Goal: Book appointment/travel/reservation

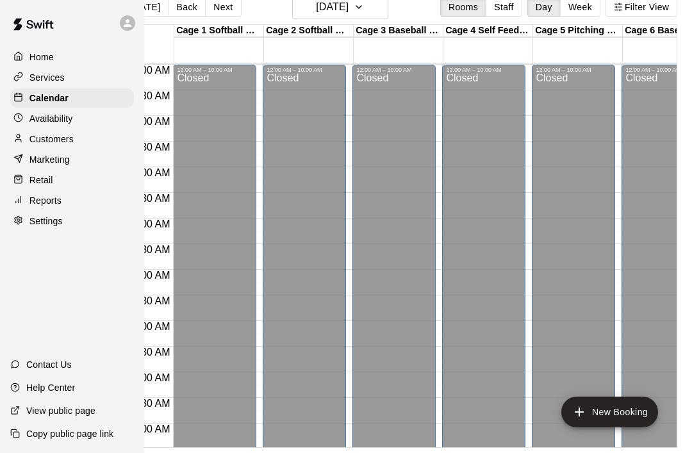
scroll to position [0, 37]
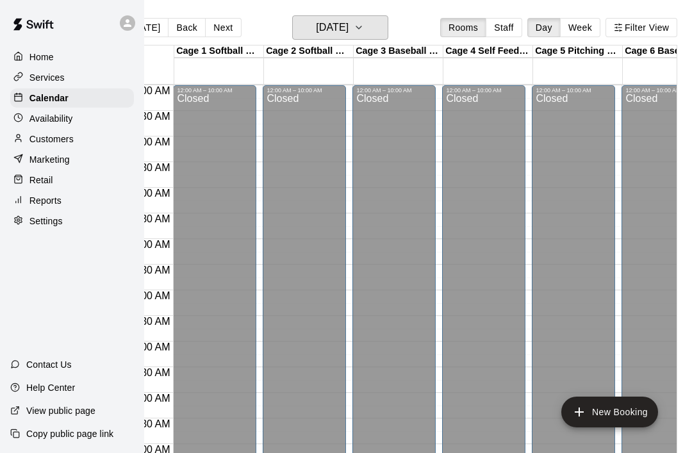
click at [372, 38] on button "[DATE]" at bounding box center [340, 27] width 96 height 24
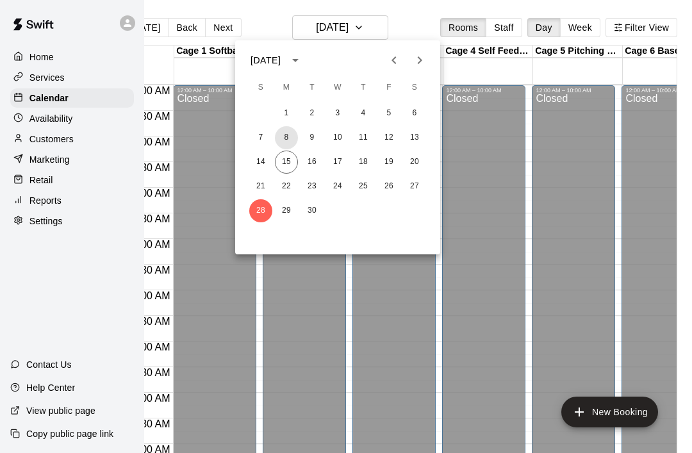
click at [281, 135] on button "8" at bounding box center [286, 137] width 23 height 23
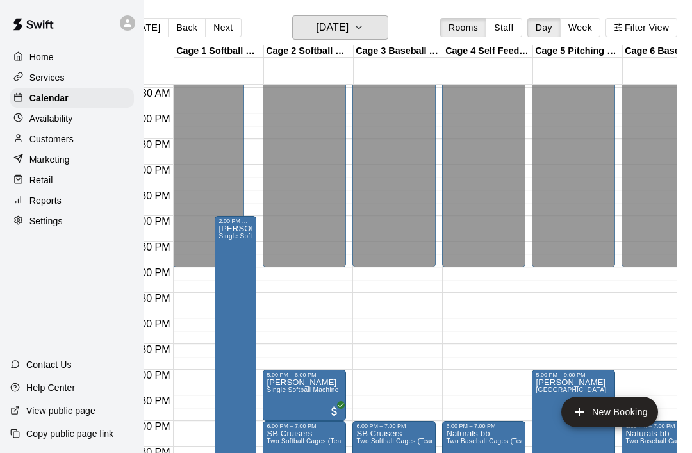
scroll to position [537, 0]
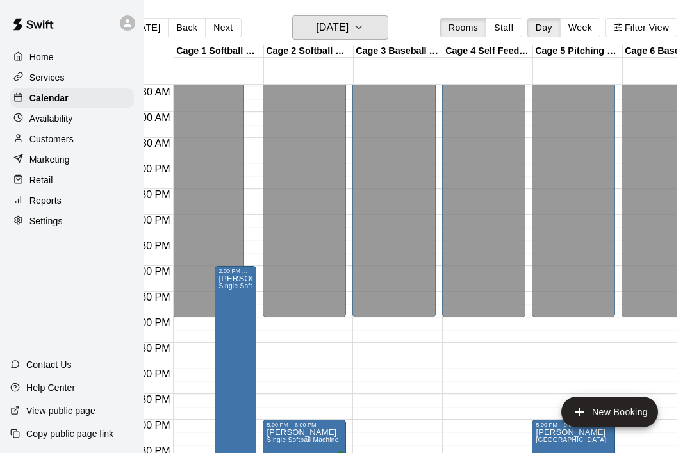
click at [364, 26] on icon "button" at bounding box center [359, 27] width 10 height 15
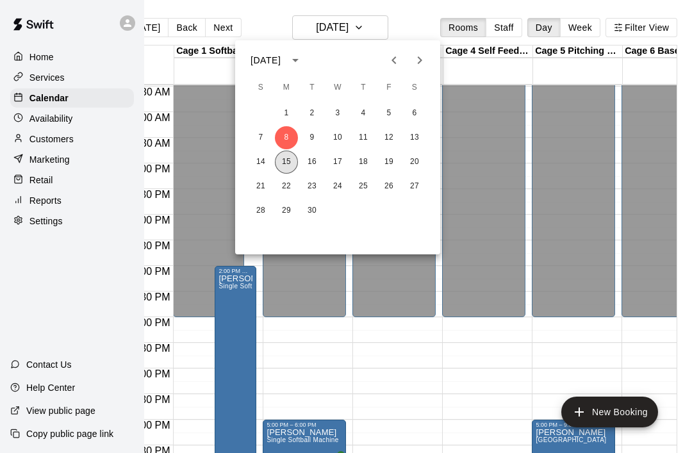
click at [290, 166] on button "15" at bounding box center [286, 162] width 23 height 23
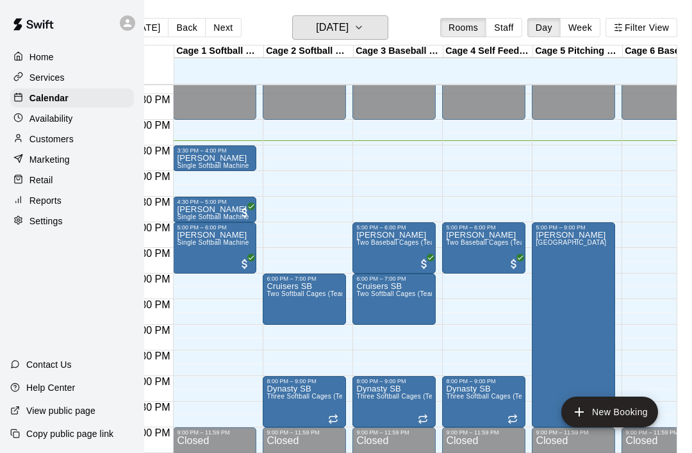
scroll to position [734, 0]
click at [588, 412] on button "New Booking" at bounding box center [609, 412] width 97 height 31
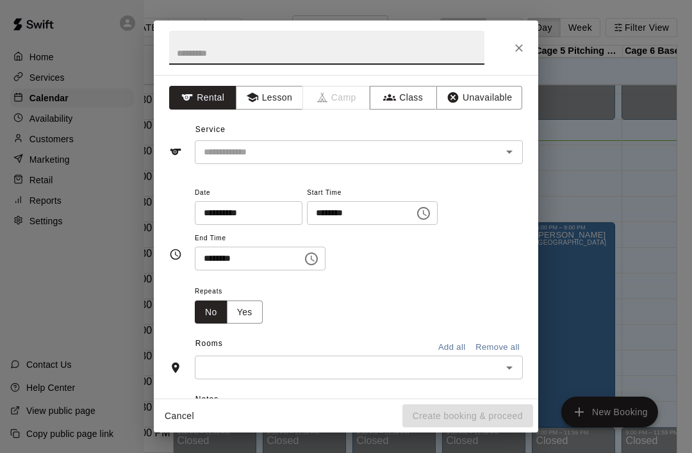
click at [188, 58] on input "text" at bounding box center [326, 48] width 315 height 34
type input "*********"
click at [212, 158] on input "text" at bounding box center [340, 152] width 283 height 16
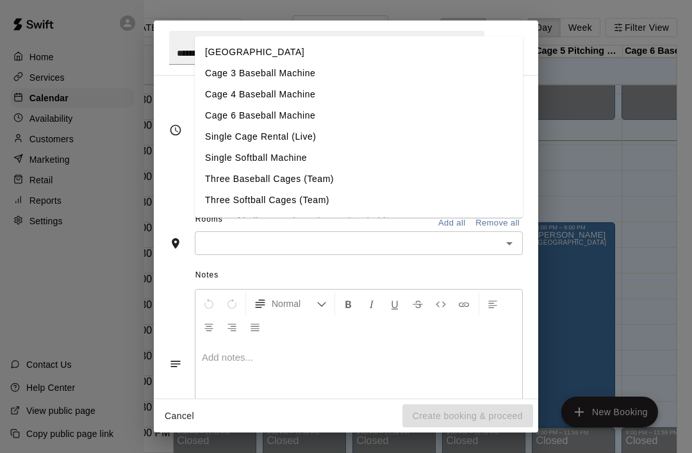
scroll to position [129, 0]
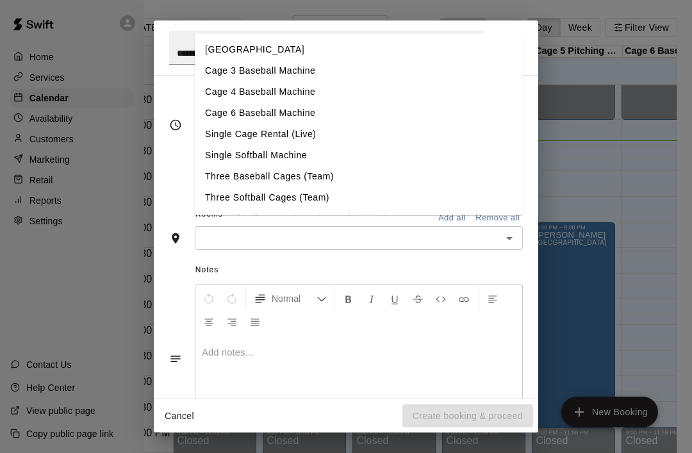
click at [212, 161] on li "Single Softball Machine" at bounding box center [359, 155] width 328 height 21
type input "**********"
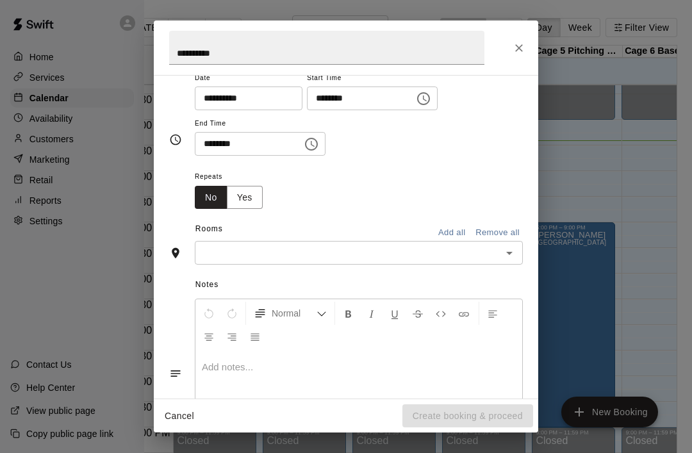
scroll to position [108, 0]
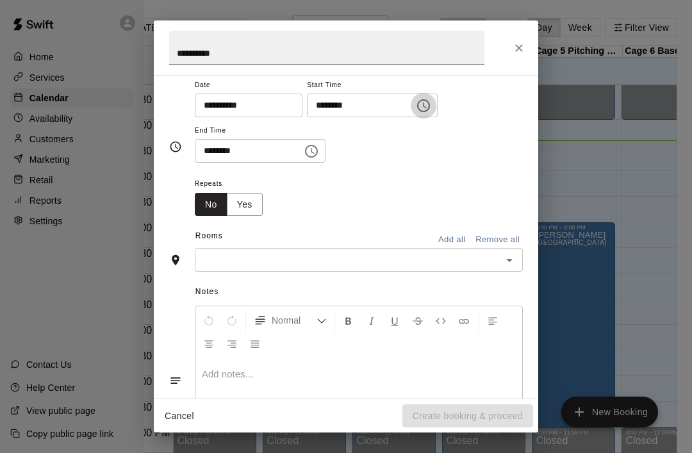
click at [417, 106] on icon "Choose time, selected time is 3:00 PM" at bounding box center [423, 105] width 13 height 13
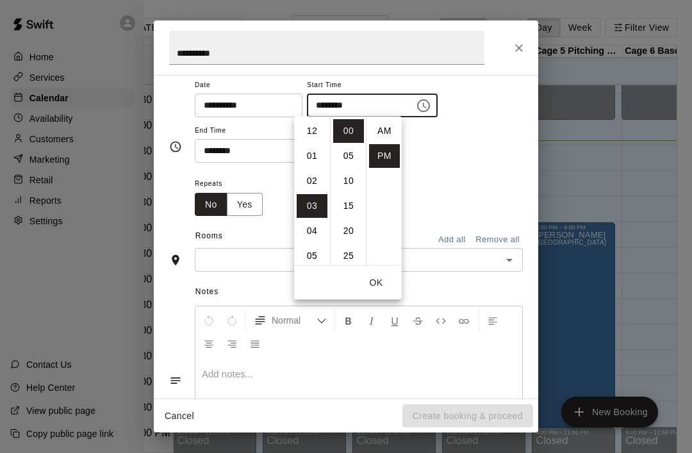
scroll to position [23, 0]
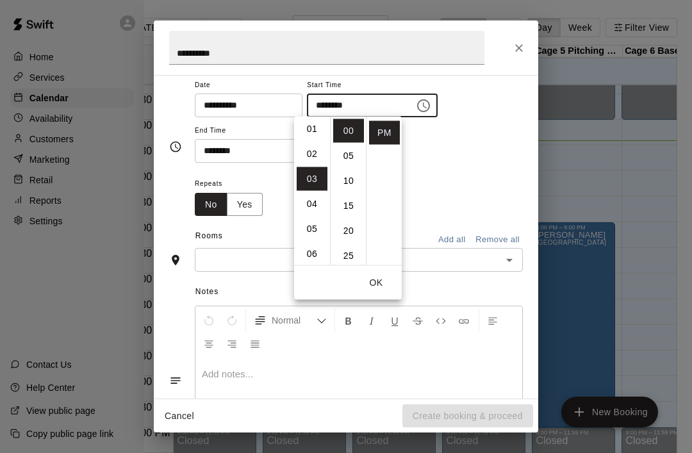
click at [324, 156] on li "02" at bounding box center [312, 154] width 31 height 24
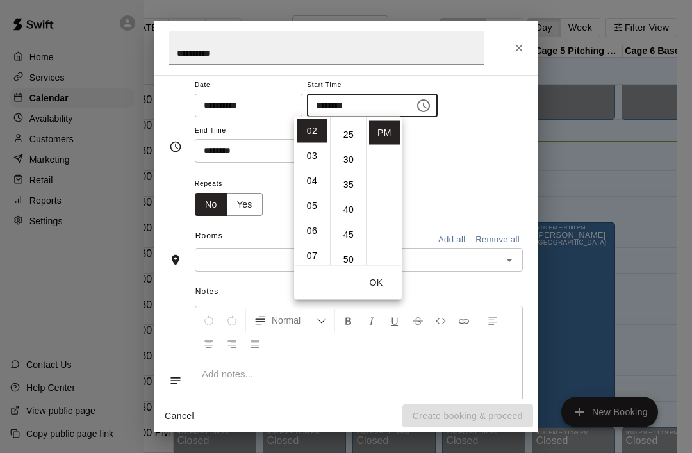
click at [350, 155] on li "30" at bounding box center [348, 161] width 31 height 24
type input "********"
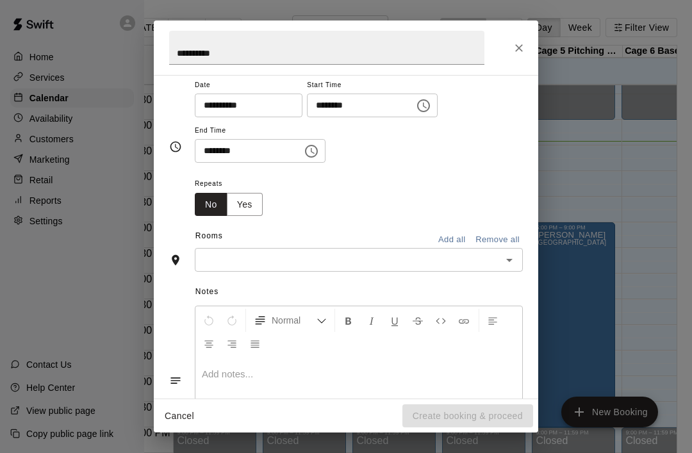
click at [478, 164] on div "**********" at bounding box center [359, 126] width 328 height 99
click at [236, 149] on input "********" at bounding box center [244, 151] width 99 height 24
click at [304, 154] on icon "Choose time, selected time is 3:30 PM" at bounding box center [311, 151] width 15 height 15
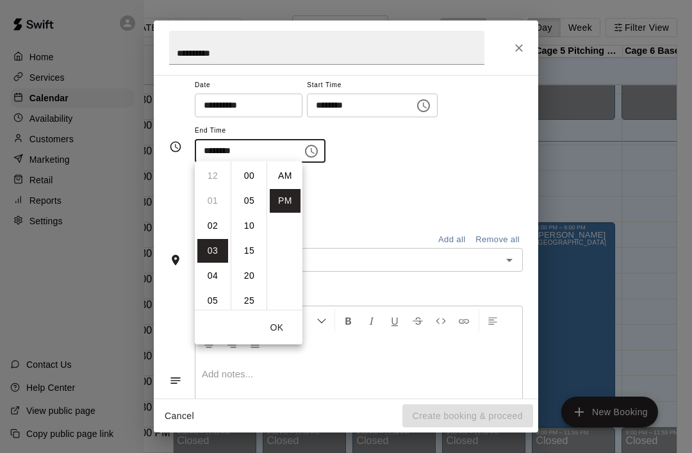
scroll to position [23, 0]
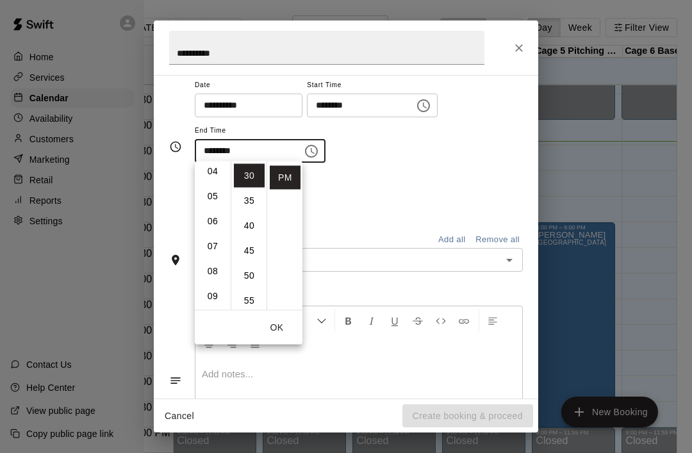
click at [209, 275] on li "08" at bounding box center [212, 271] width 31 height 24
type input "********"
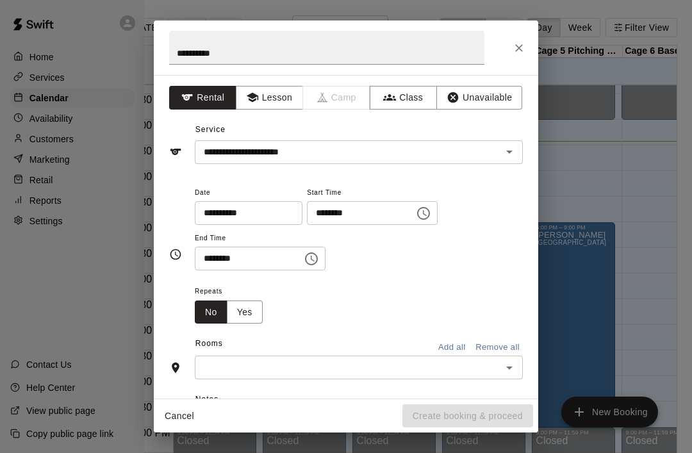
scroll to position [27, 0]
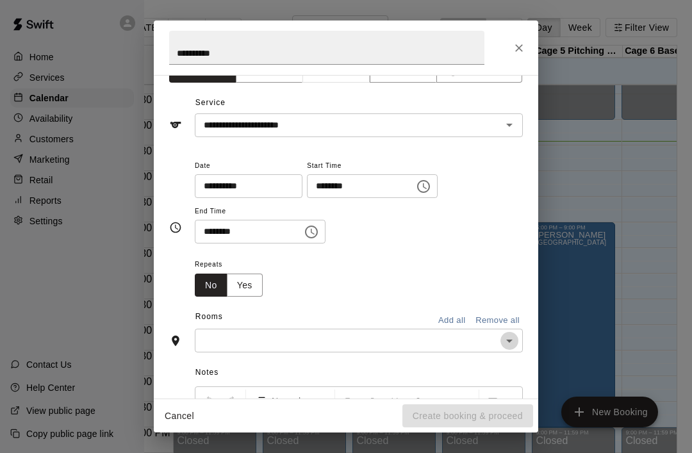
click at [509, 347] on button "Open" at bounding box center [509, 341] width 18 height 18
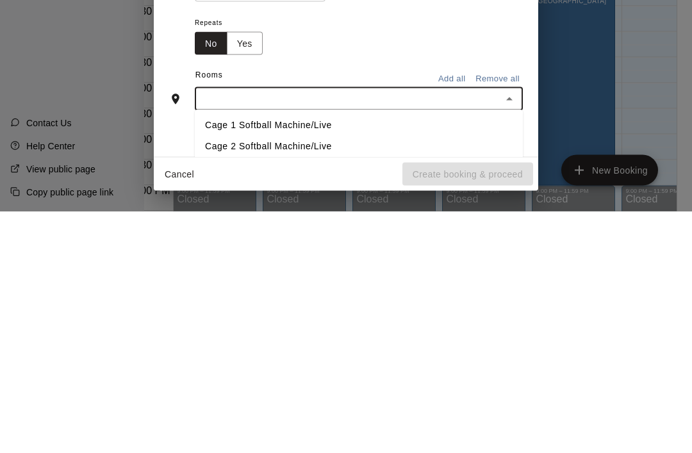
click at [250, 378] on li "Cage 2 Softball Machine/Live" at bounding box center [359, 388] width 328 height 21
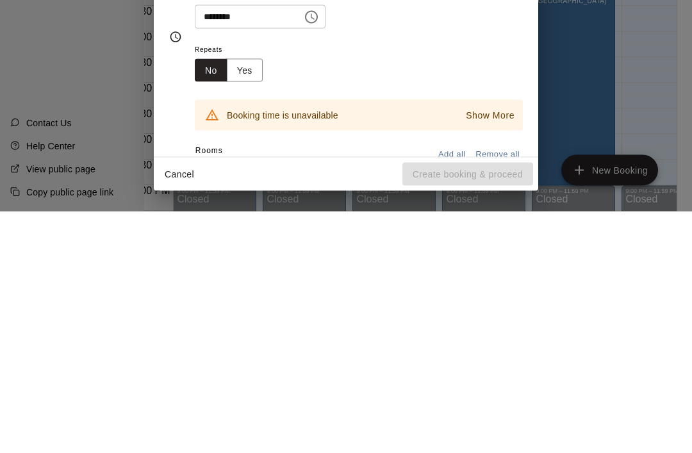
scroll to position [0, 0]
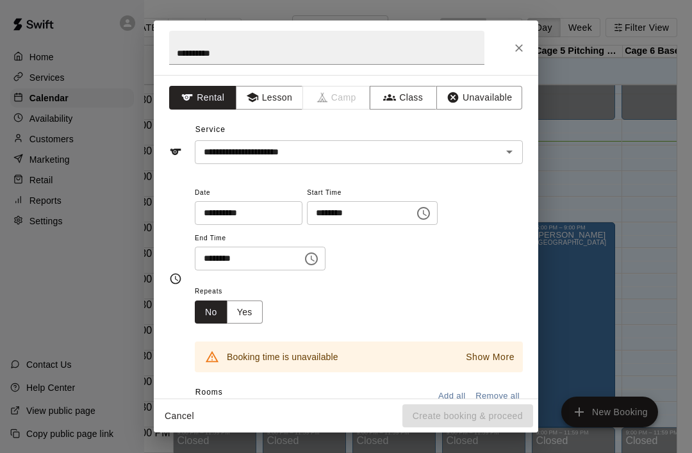
click at [523, 46] on icon "Close" at bounding box center [519, 48] width 13 height 13
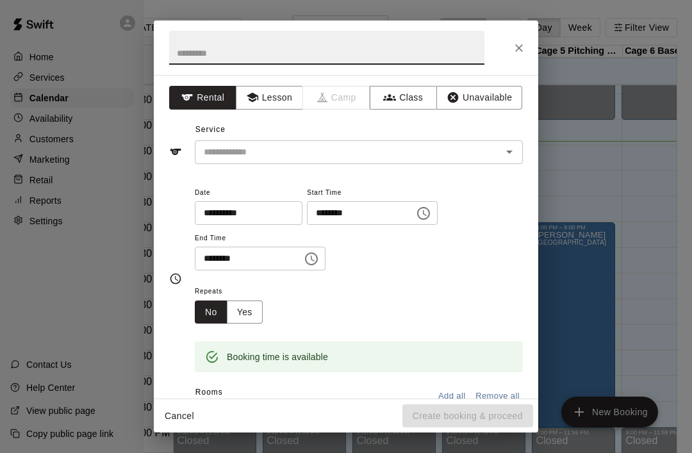
click at [183, 53] on input "text" at bounding box center [326, 48] width 315 height 34
click at [514, 151] on icon "Open" at bounding box center [509, 151] width 15 height 15
type input "*********"
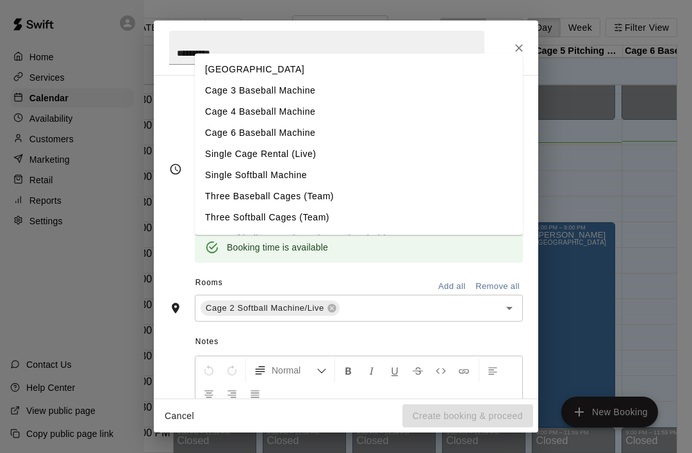
scroll to position [110, 0]
click at [209, 176] on li "Single Softball Machine" at bounding box center [359, 174] width 328 height 21
type input "**********"
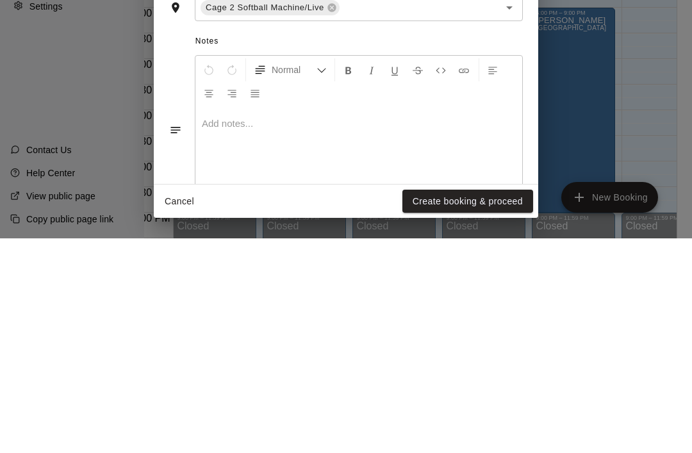
scroll to position [62, 37]
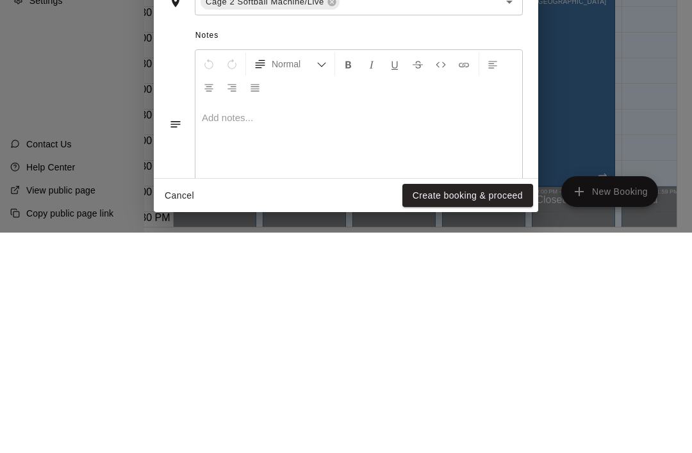
click at [484, 404] on button "Create booking & proceed" at bounding box center [467, 416] width 131 height 24
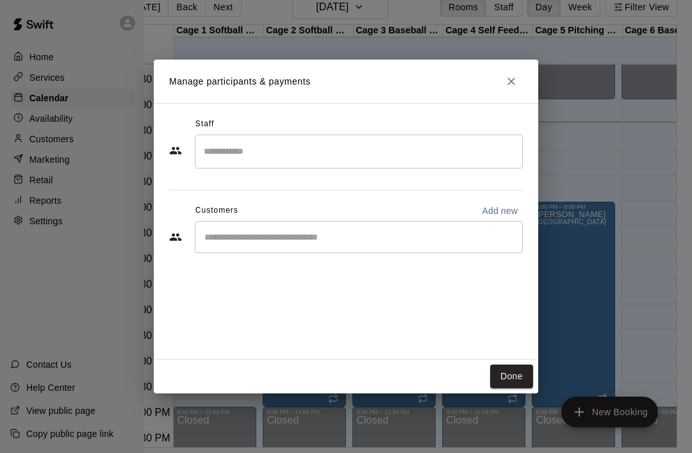
click at [513, 388] on button "Done" at bounding box center [511, 377] width 43 height 24
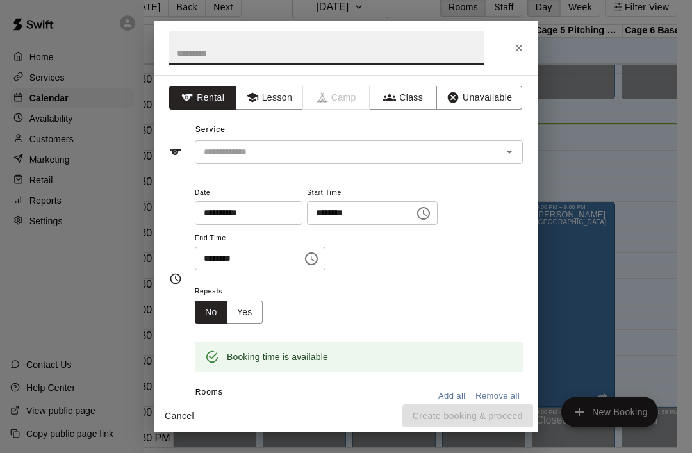
click at [179, 58] on input "text" at bounding box center [326, 48] width 315 height 34
type input "*********"
click at [209, 158] on input "text" at bounding box center [340, 152] width 283 height 16
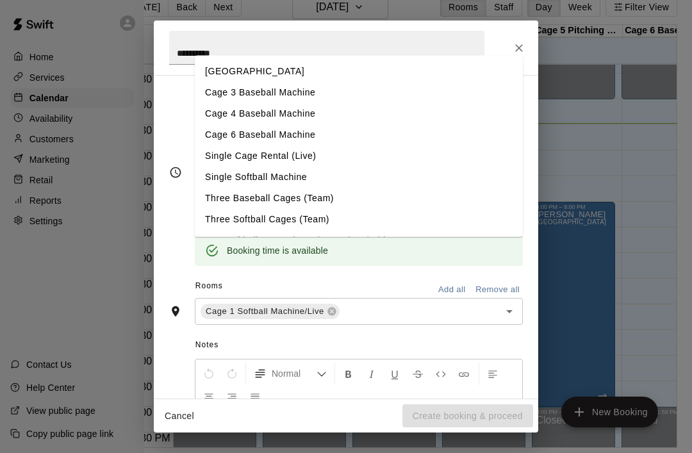
scroll to position [108, 0]
click at [205, 183] on li "Single Softball Machine" at bounding box center [359, 176] width 328 height 21
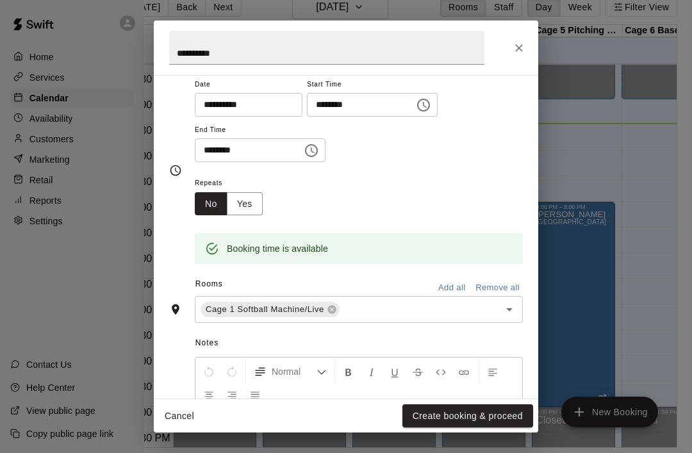
type input "**********"
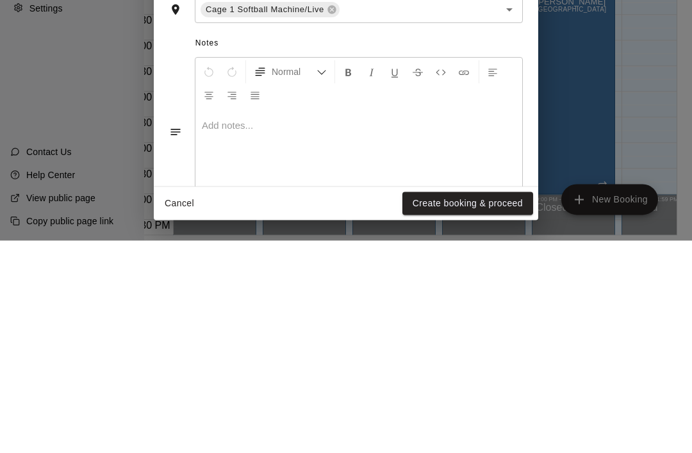
scroll to position [62, 37]
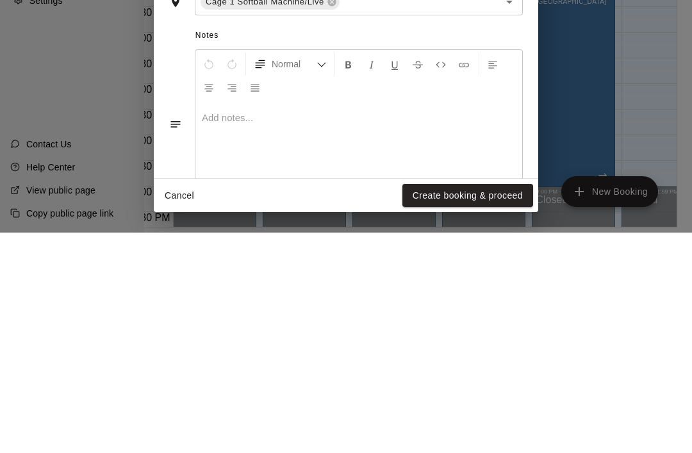
click at [488, 404] on button "Create booking & proceed" at bounding box center [467, 416] width 131 height 24
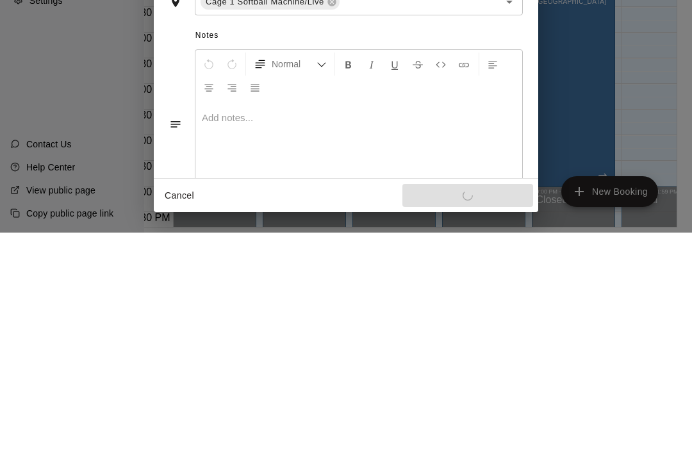
scroll to position [21, 37]
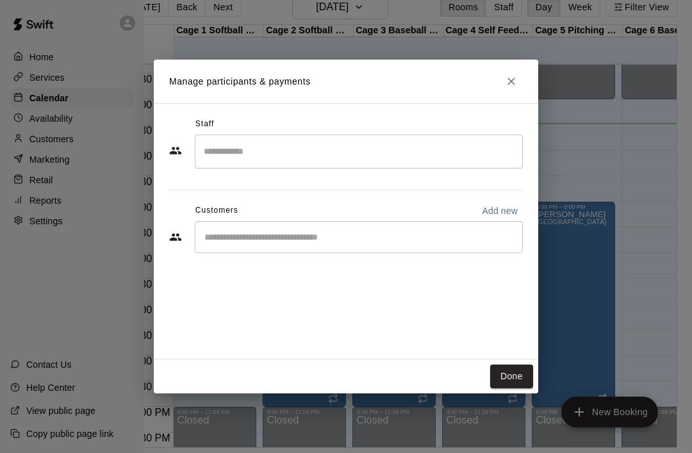
click at [520, 388] on button "Done" at bounding box center [511, 377] width 43 height 24
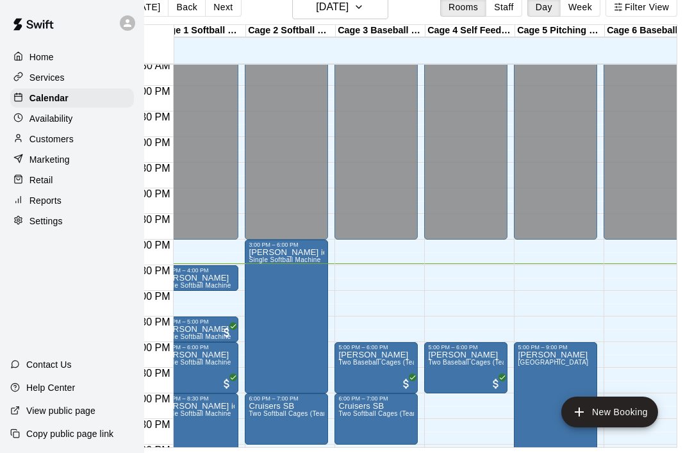
scroll to position [596, 17]
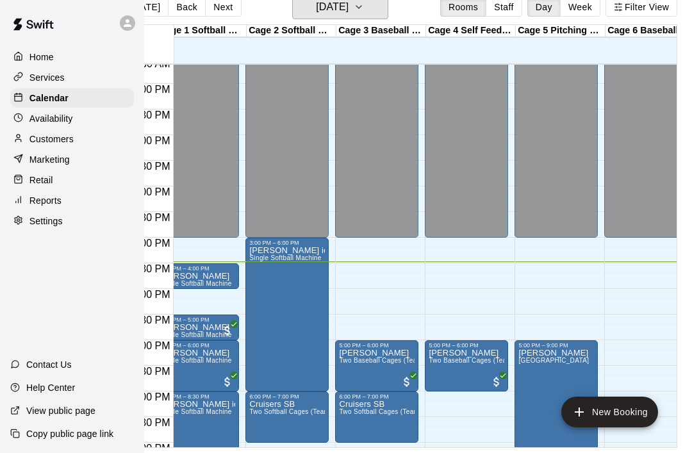
click at [388, 11] on button "[DATE]" at bounding box center [340, 7] width 96 height 24
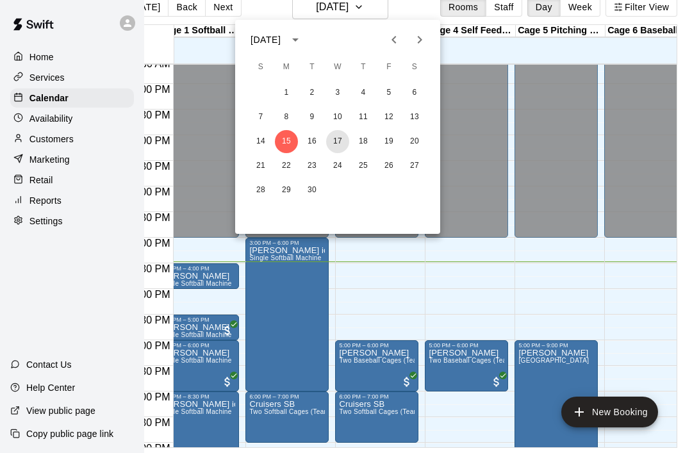
click at [347, 142] on button "17" at bounding box center [337, 141] width 23 height 23
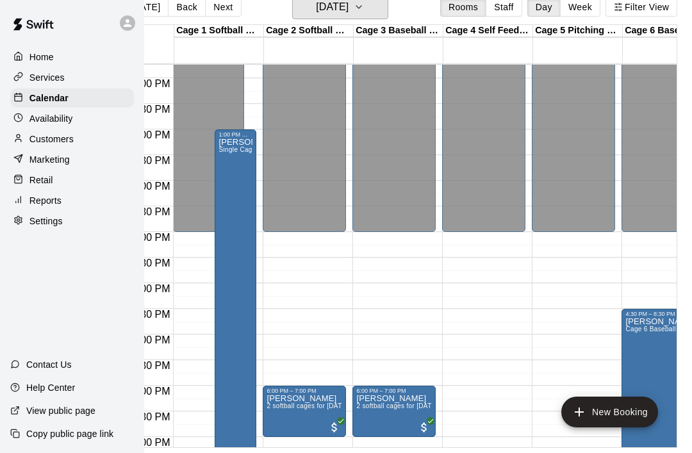
scroll to position [600, 0]
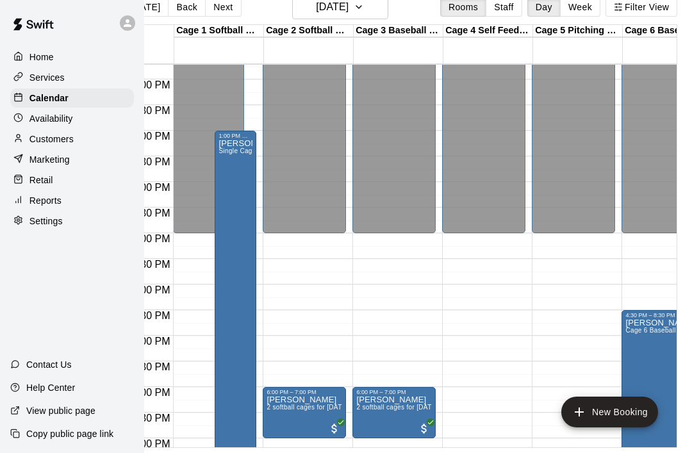
click at [220, 186] on div "[PERSON_NAME] Single Cage Rental (Live)" at bounding box center [235, 365] width 34 height 453
click at [222, 151] on button "edit" at bounding box center [232, 154] width 26 height 26
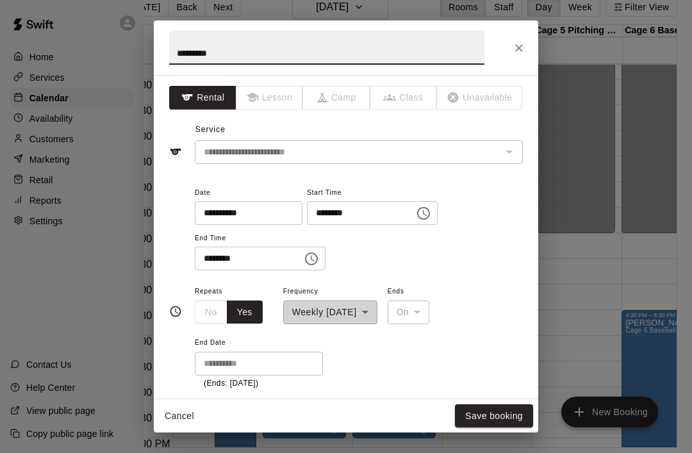
click at [311, 215] on input "********" at bounding box center [356, 213] width 99 height 24
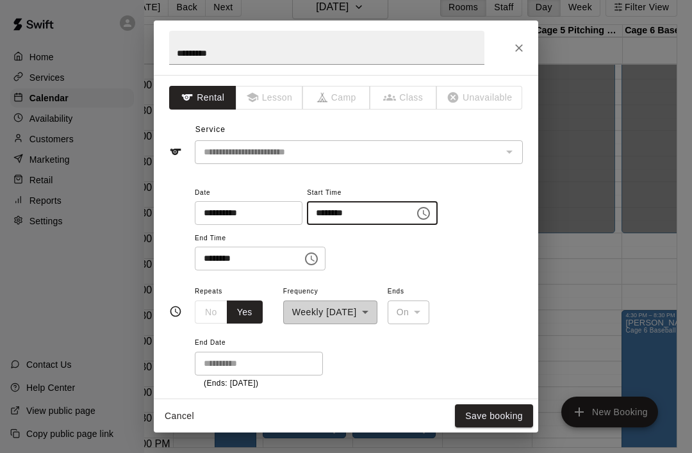
scroll to position [21, 28]
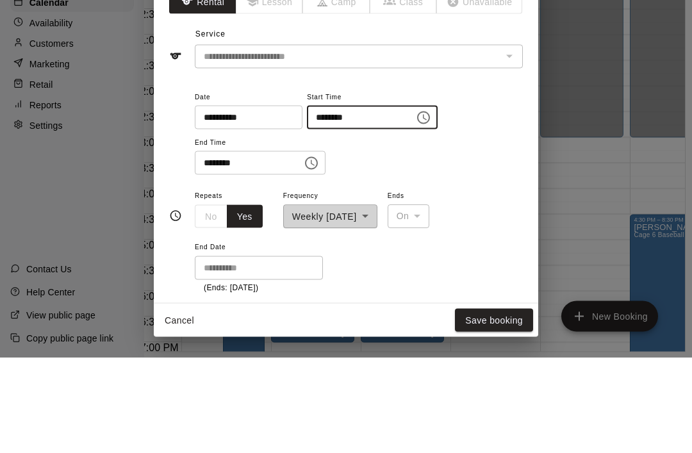
click at [416, 206] on icon "Choose time, selected time is 1:00 PM" at bounding box center [423, 213] width 15 height 15
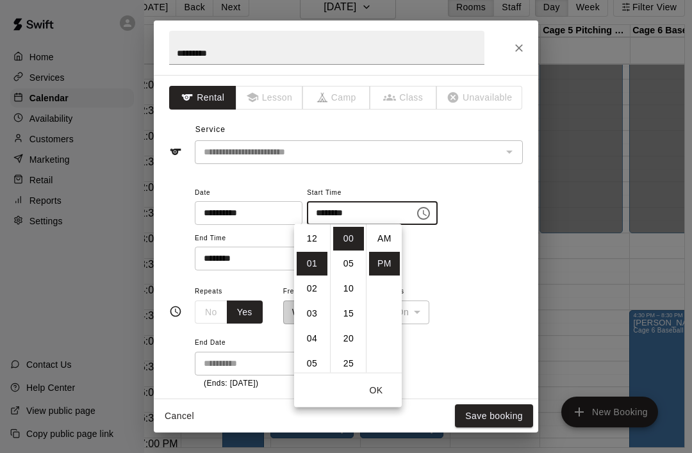
scroll to position [23, 0]
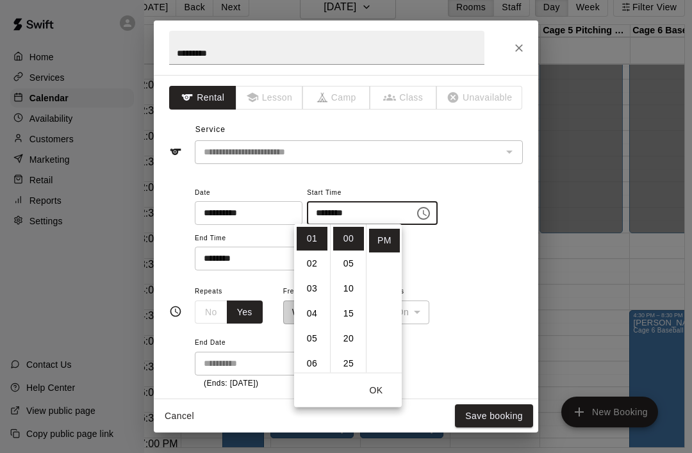
click at [319, 263] on li "02" at bounding box center [312, 264] width 31 height 24
type input "********"
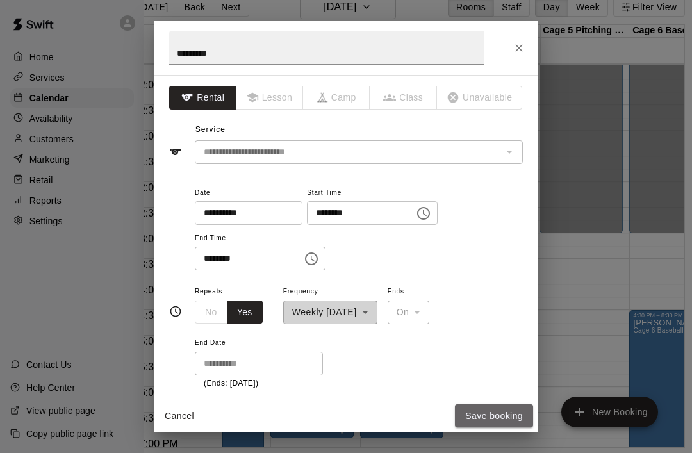
click at [503, 428] on button "Save booking" at bounding box center [494, 416] width 78 height 24
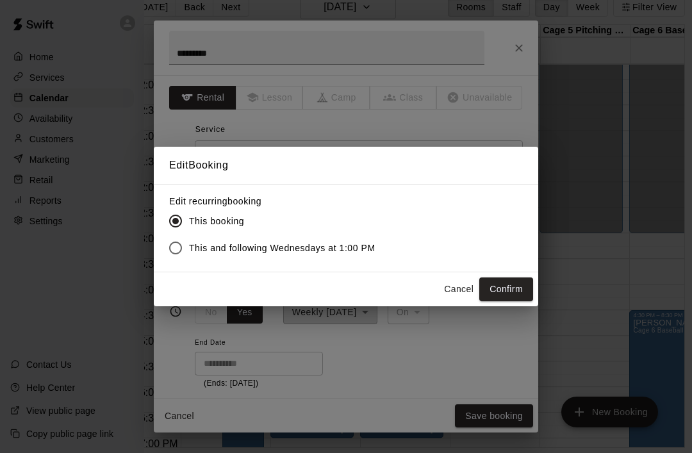
click at [520, 301] on button "Confirm" at bounding box center [506, 289] width 54 height 24
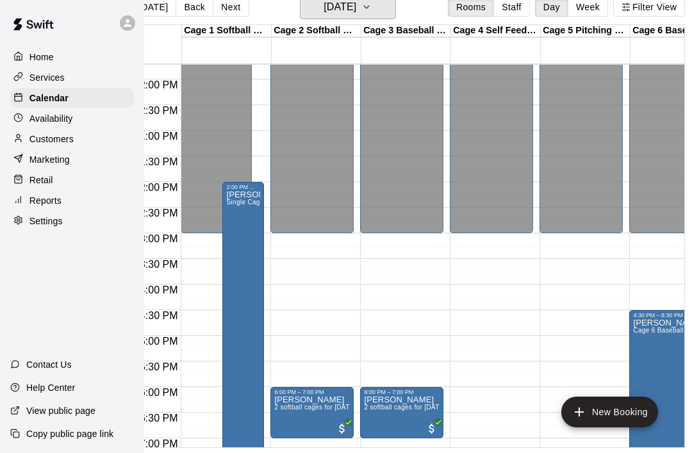
click at [396, 5] on button "[DATE]" at bounding box center [348, 7] width 96 height 24
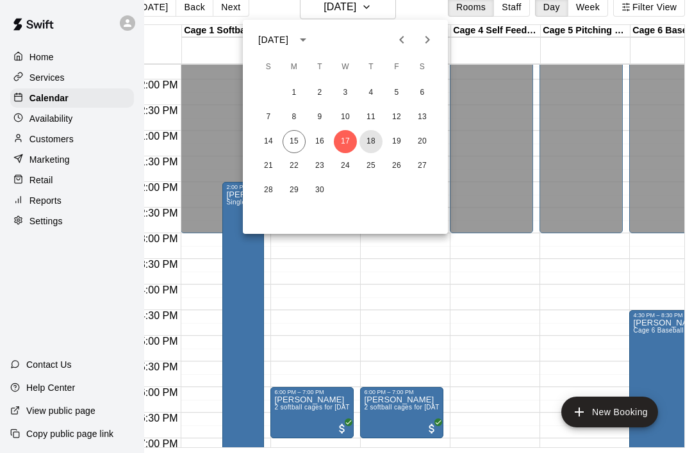
click at [377, 145] on button "18" at bounding box center [370, 141] width 23 height 23
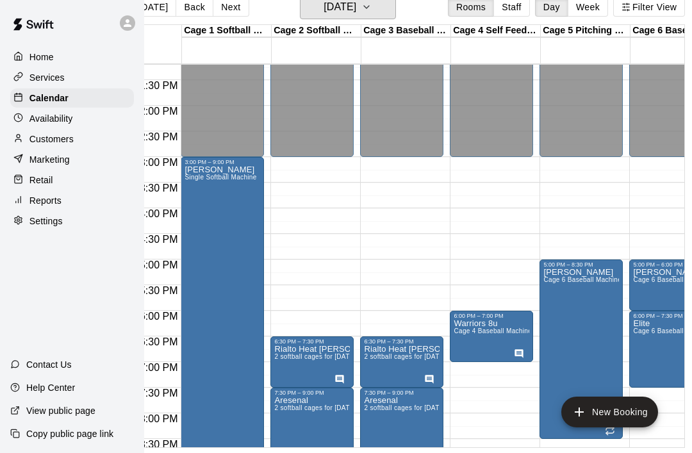
scroll to position [0, 0]
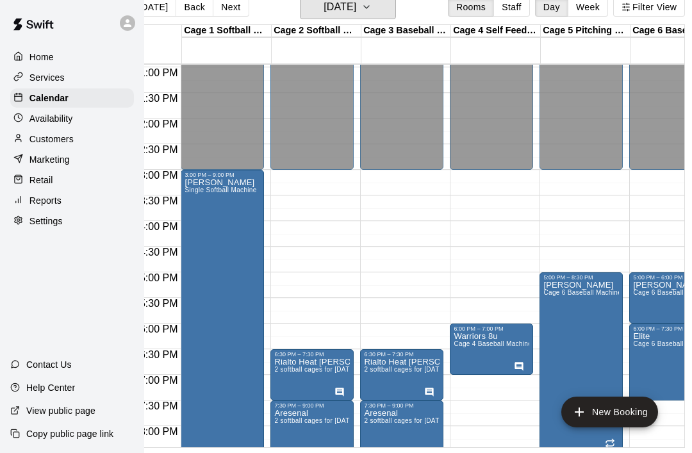
click at [395, 12] on button "[DATE]" at bounding box center [348, 7] width 96 height 24
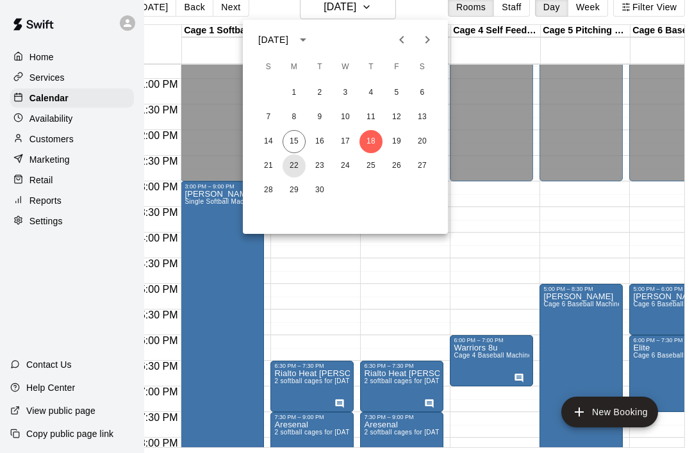
click at [294, 168] on button "22" at bounding box center [294, 165] width 23 height 23
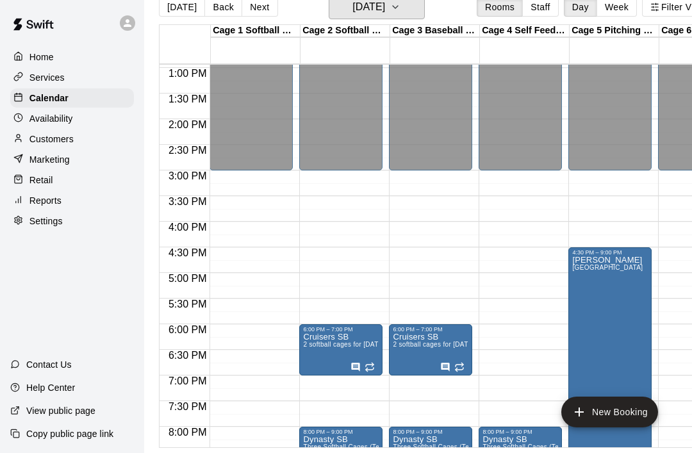
click at [400, 8] on icon "button" at bounding box center [395, 6] width 10 height 15
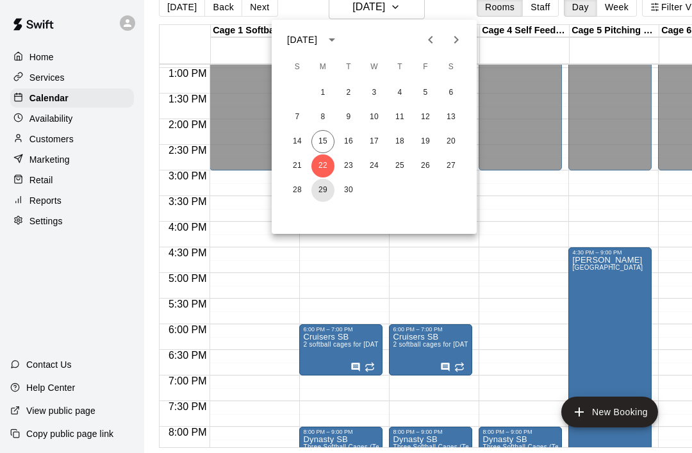
click at [332, 189] on button "29" at bounding box center [322, 190] width 23 height 23
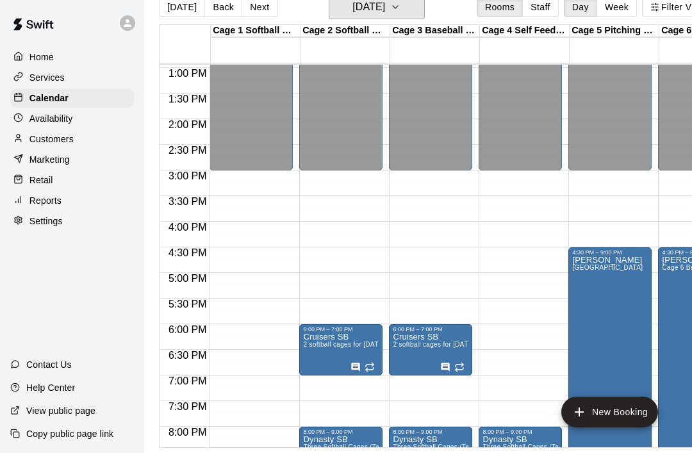
click at [400, 12] on icon "button" at bounding box center [395, 6] width 10 height 15
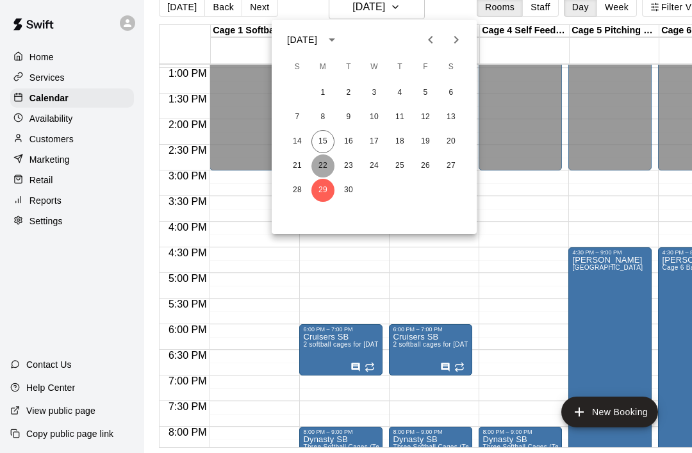
click at [327, 163] on button "22" at bounding box center [322, 165] width 23 height 23
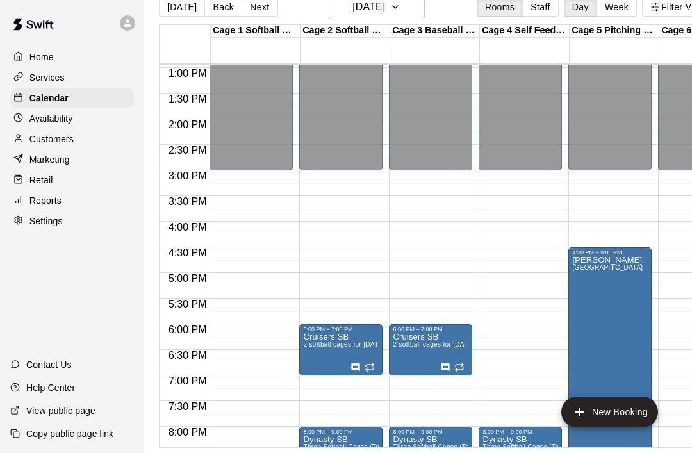
click at [584, 420] on icon "add" at bounding box center [578, 411] width 15 height 15
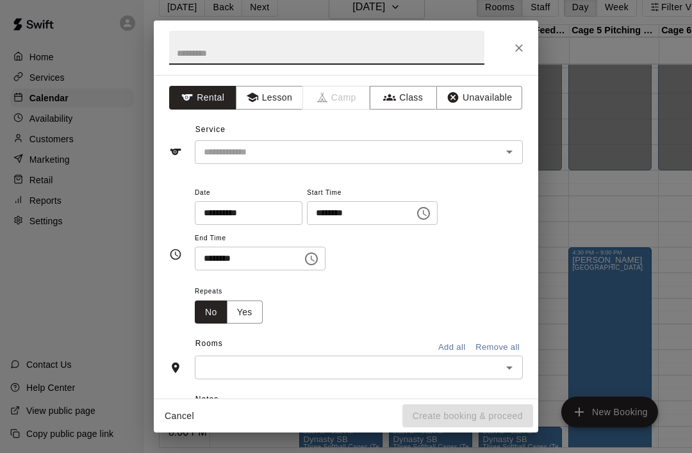
click at [188, 45] on input "text" at bounding box center [326, 48] width 315 height 34
type input "*********"
click at [211, 151] on input "text" at bounding box center [340, 152] width 283 height 16
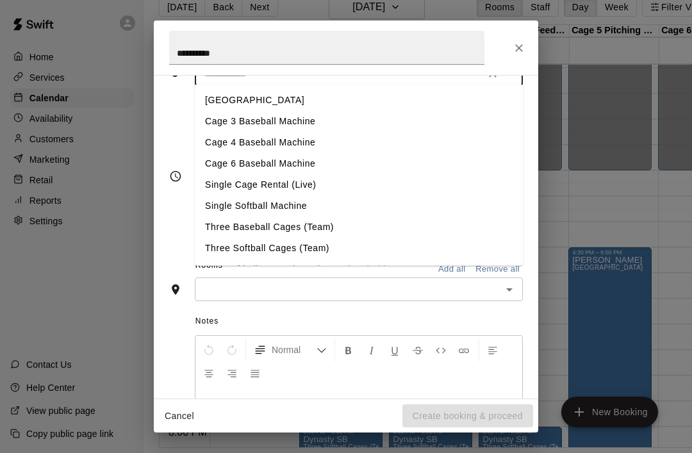
scroll to position [79, 0]
click at [213, 207] on li "Single Softball Machine" at bounding box center [359, 205] width 328 height 21
type input "**********"
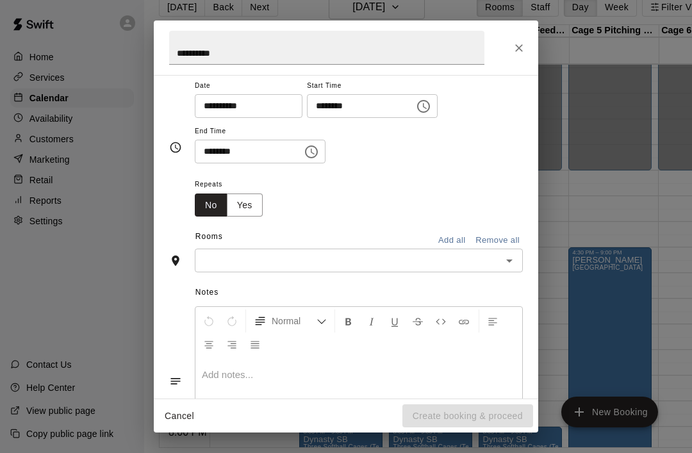
scroll to position [108, 0]
click at [416, 105] on icon "Choose time, selected time is 3:00 PM" at bounding box center [423, 105] width 15 height 15
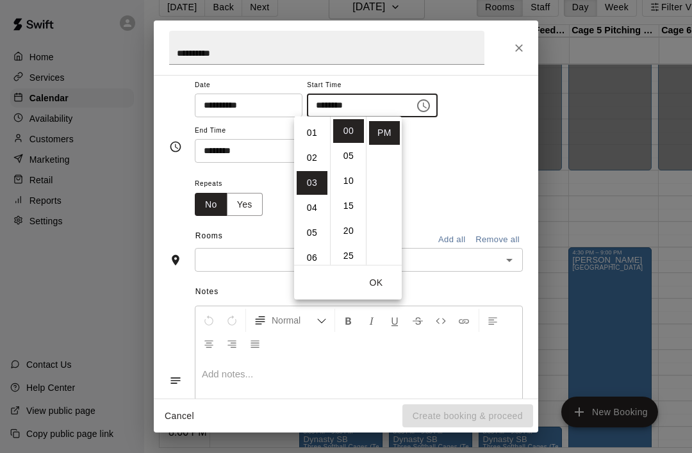
scroll to position [22, 0]
click at [307, 161] on li "02" at bounding box center [312, 159] width 31 height 24
type input "********"
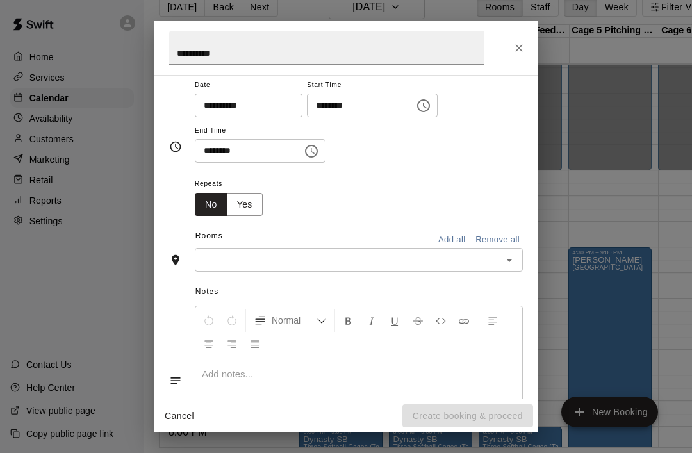
click at [488, 180] on div "Repeats No Yes" at bounding box center [359, 196] width 328 height 40
click at [299, 161] on button "Choose time, selected time is 3:30 PM" at bounding box center [312, 151] width 26 height 26
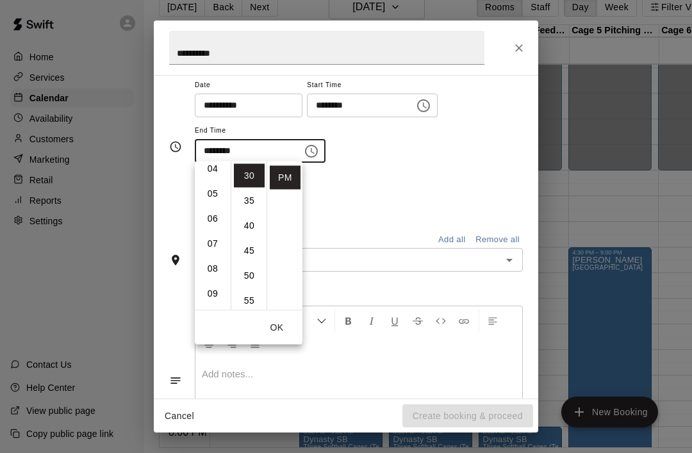
scroll to position [111, 0]
click at [206, 291] on li "09" at bounding box center [212, 290] width 31 height 24
click at [250, 179] on li "00" at bounding box center [249, 176] width 31 height 24
type input "********"
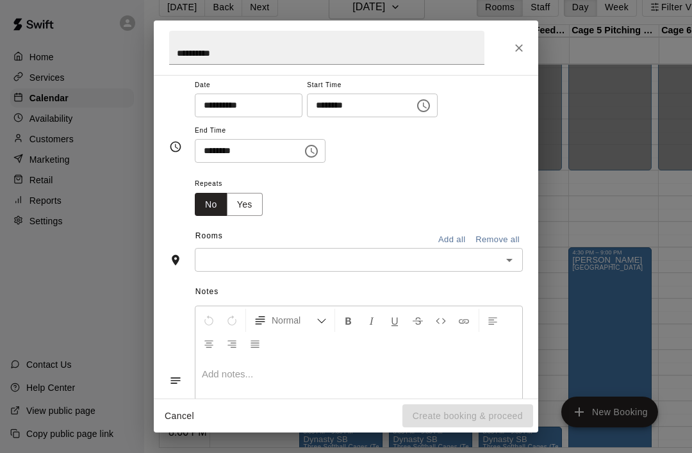
click at [472, 284] on span "Notes" at bounding box center [358, 292] width 327 height 21
click at [511, 260] on icon "Open" at bounding box center [509, 259] width 15 height 15
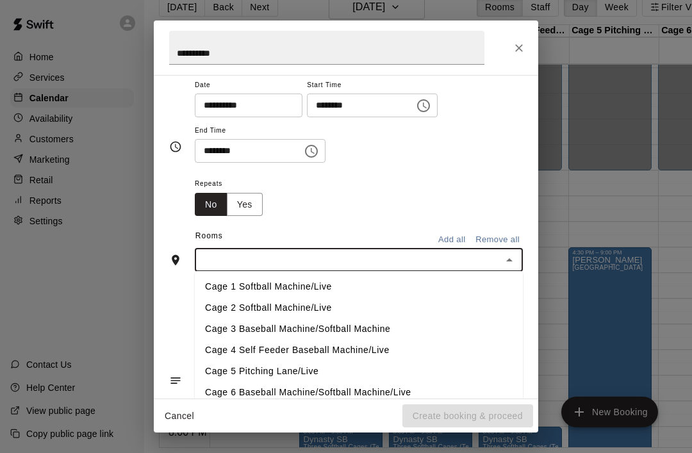
scroll to position [21, 2]
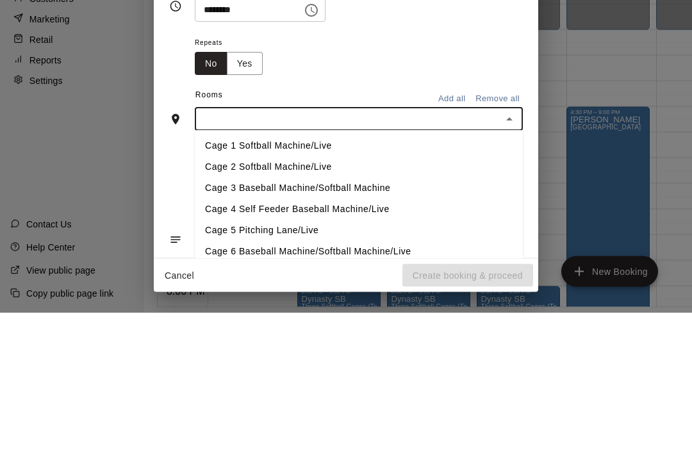
click at [218, 276] on li "Cage 1 Softball Machine/Live" at bounding box center [359, 286] width 328 height 21
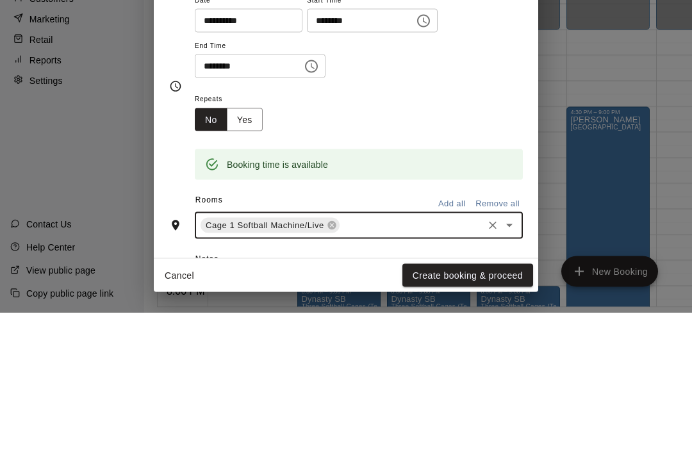
scroll to position [42, 0]
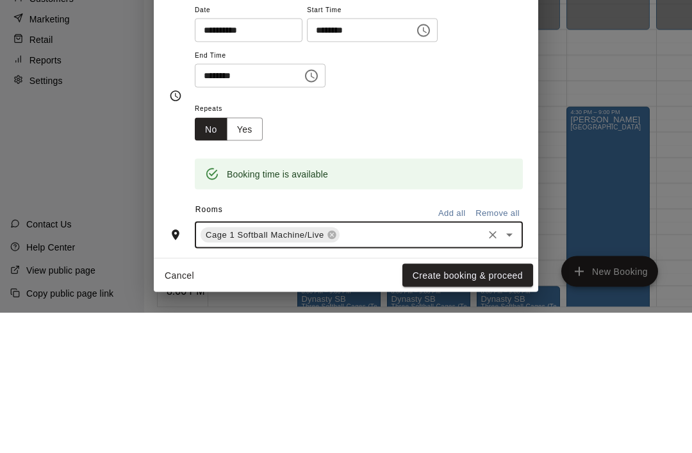
click at [240, 258] on button "Yes" at bounding box center [245, 270] width 36 height 24
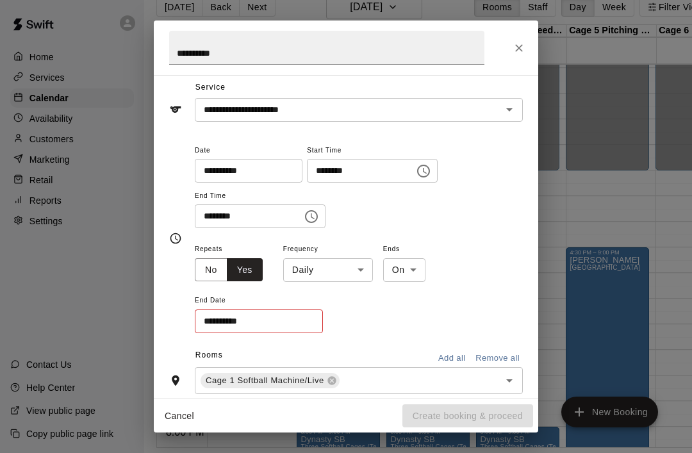
click at [356, 272] on body "Home Services Calendar Availability Customers Marketing Retail Reports Settings…" at bounding box center [343, 215] width 692 height 473
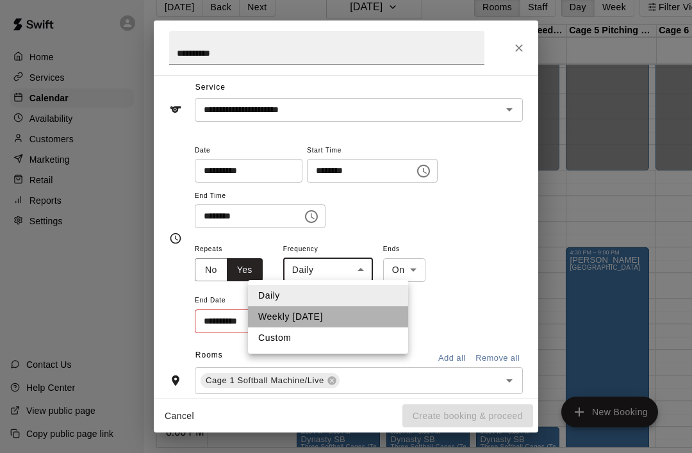
click at [263, 319] on li "Weekly [DATE]" at bounding box center [328, 316] width 160 height 21
type input "******"
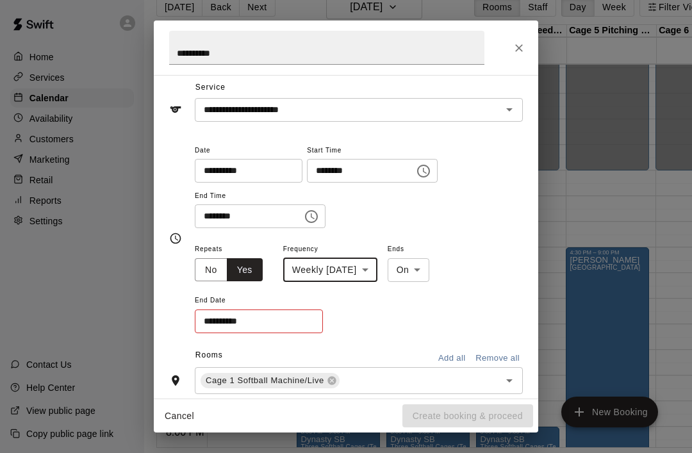
click at [251, 320] on input "**********" at bounding box center [254, 321] width 119 height 24
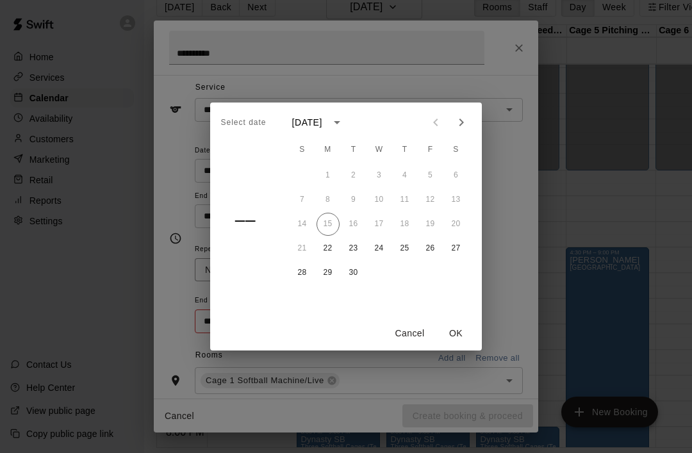
click at [468, 130] on icon "Next month" at bounding box center [461, 122] width 15 height 15
click at [334, 284] on button "24" at bounding box center [327, 272] width 23 height 23
type input "**********"
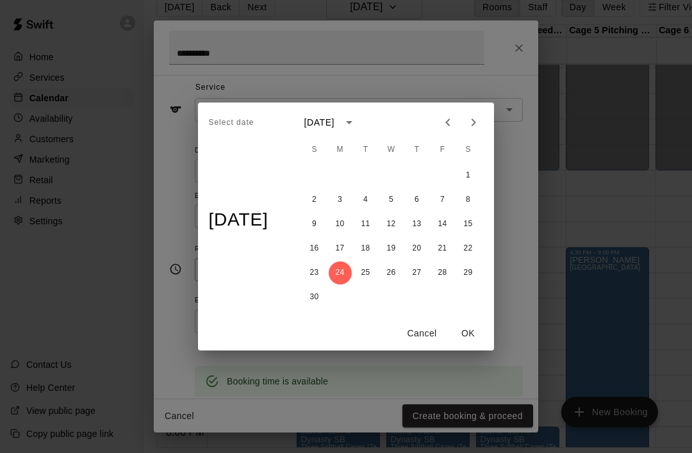
click at [480, 345] on button "OK" at bounding box center [468, 334] width 41 height 24
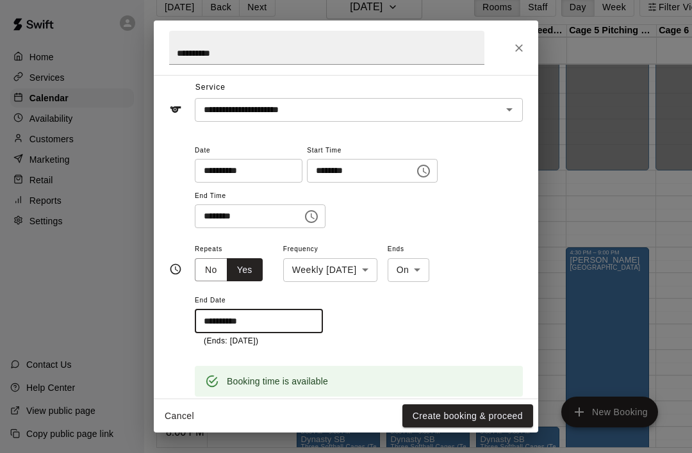
click at [480, 428] on button "Create booking & proceed" at bounding box center [467, 416] width 131 height 24
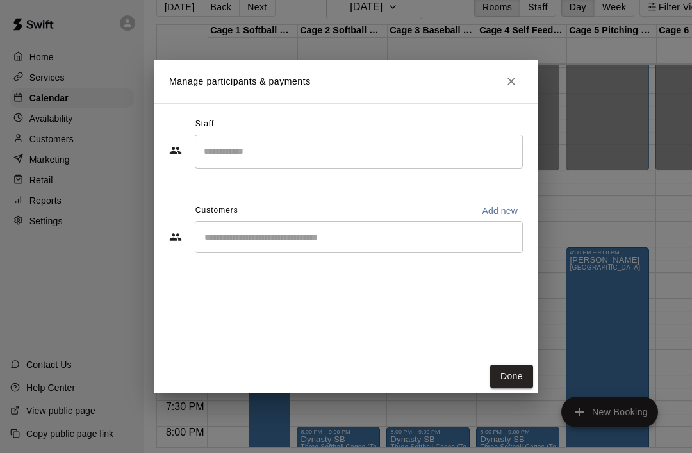
click at [520, 388] on button "Done" at bounding box center [511, 377] width 43 height 24
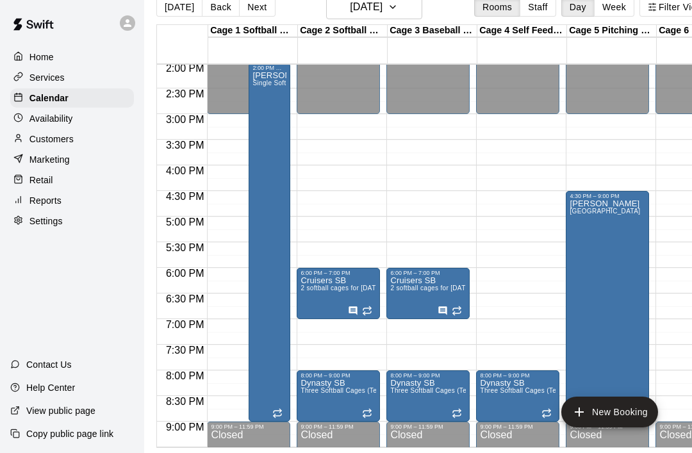
scroll to position [720, 0]
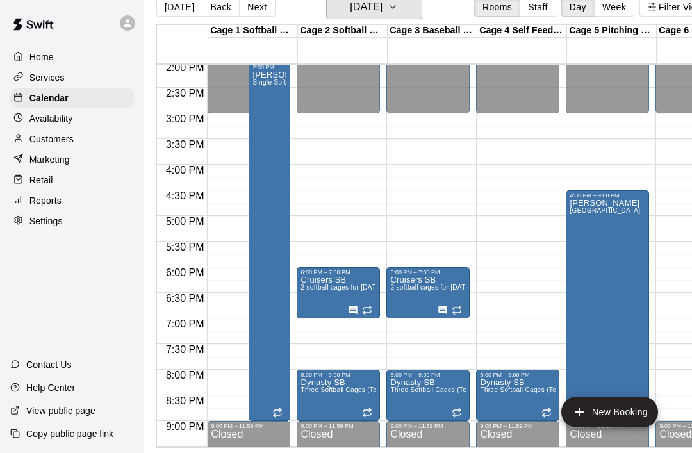
click at [419, 11] on button "[DATE]" at bounding box center [374, 7] width 96 height 24
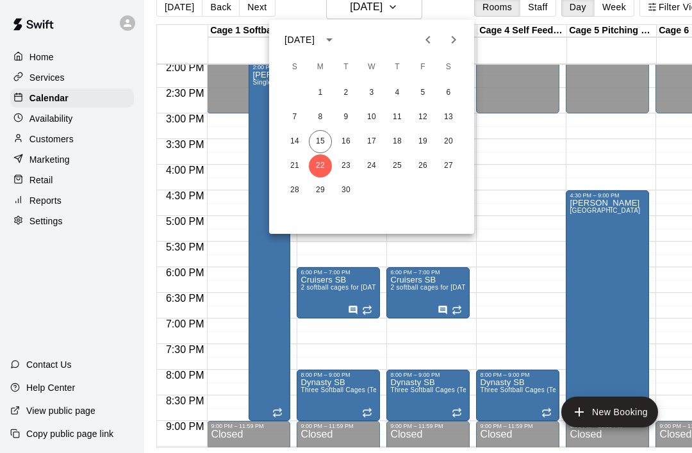
click at [523, 293] on div at bounding box center [346, 226] width 692 height 453
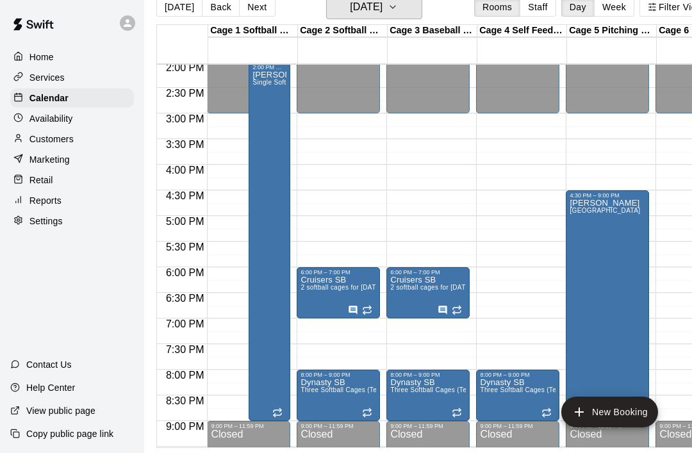
click at [398, 11] on icon "button" at bounding box center [393, 6] width 10 height 15
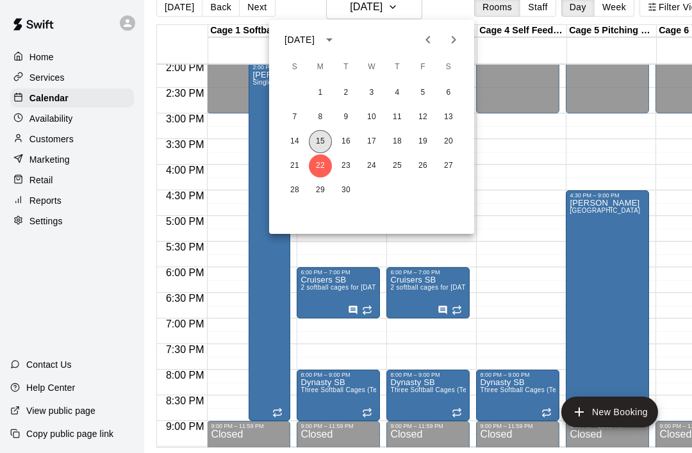
click at [313, 141] on button "15" at bounding box center [320, 141] width 23 height 23
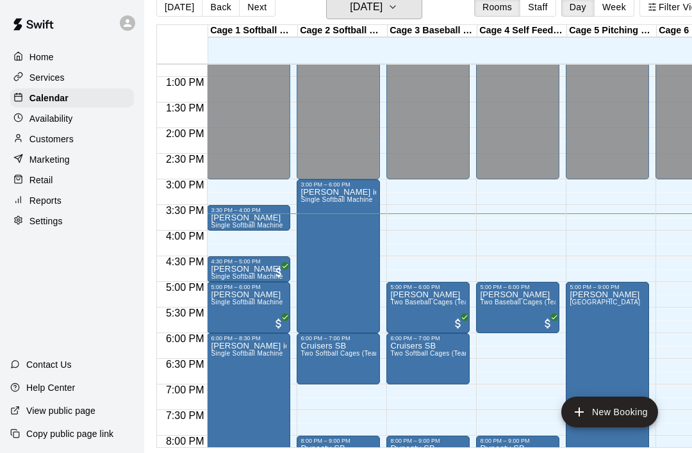
scroll to position [654, 0]
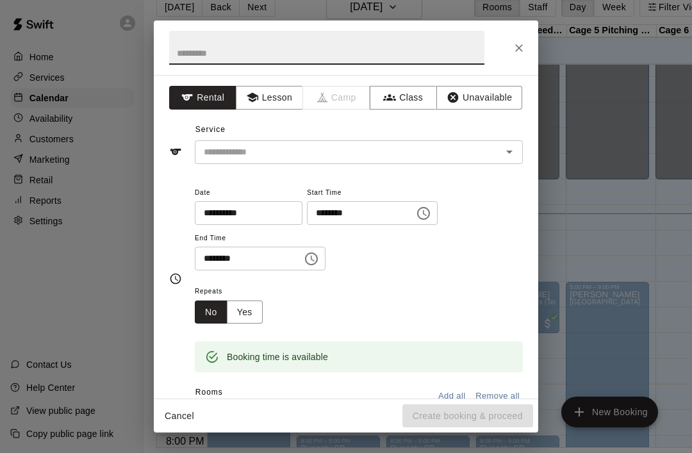
click at [223, 52] on input "text" at bounding box center [326, 48] width 315 height 34
click at [502, 148] on icon "Open" at bounding box center [509, 151] width 15 height 15
type input "*********"
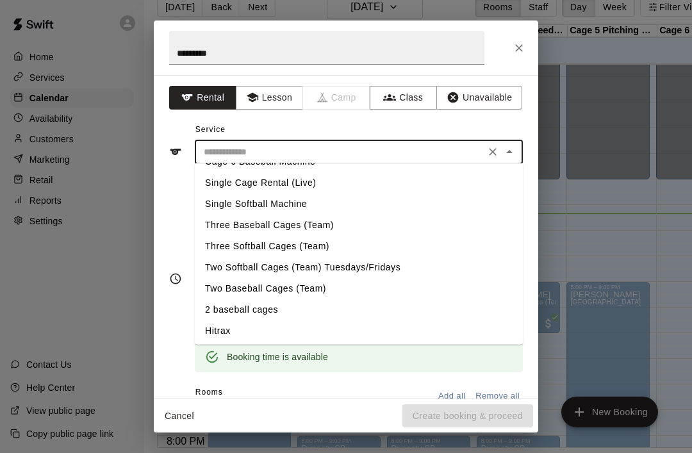
scroll to position [79, 0]
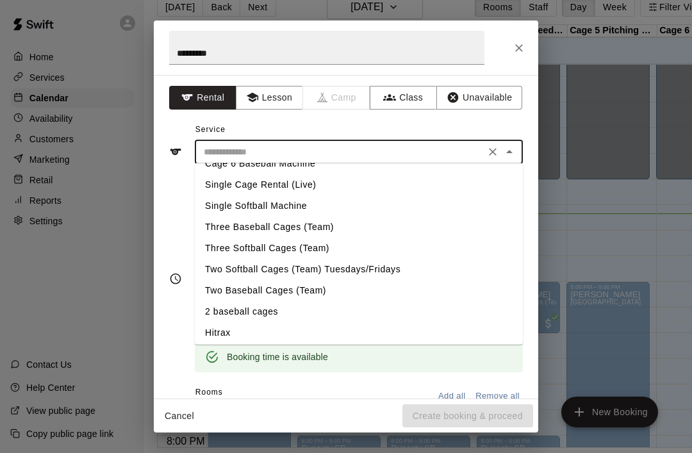
click at [277, 207] on li "Single Softball Machine" at bounding box center [359, 205] width 328 height 21
type input "**********"
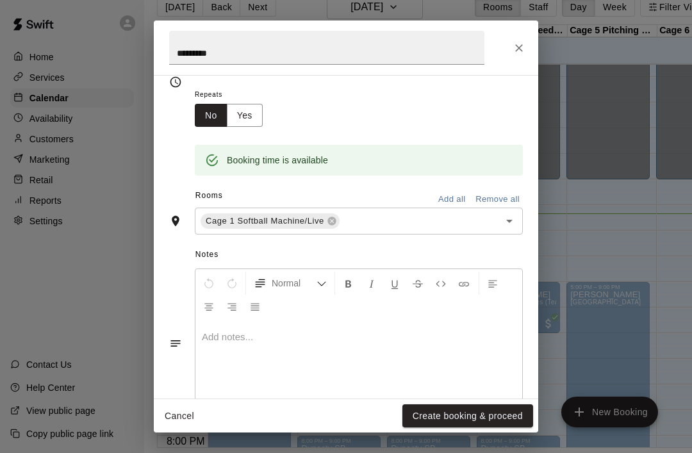
scroll to position [195, 0]
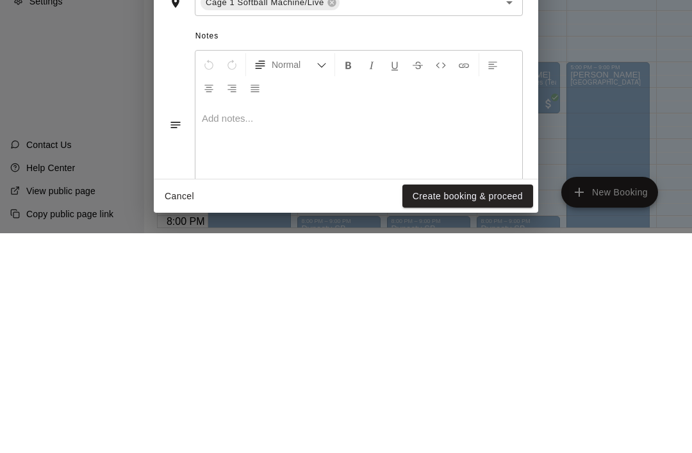
click at [456, 404] on button "Create booking & proceed" at bounding box center [467, 416] width 131 height 24
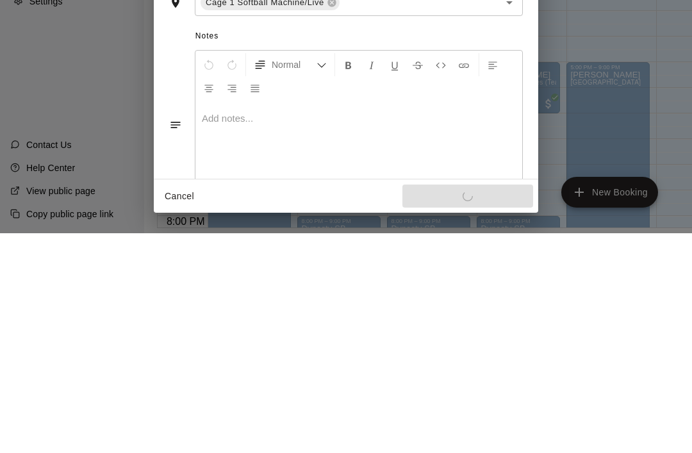
scroll to position [21, 3]
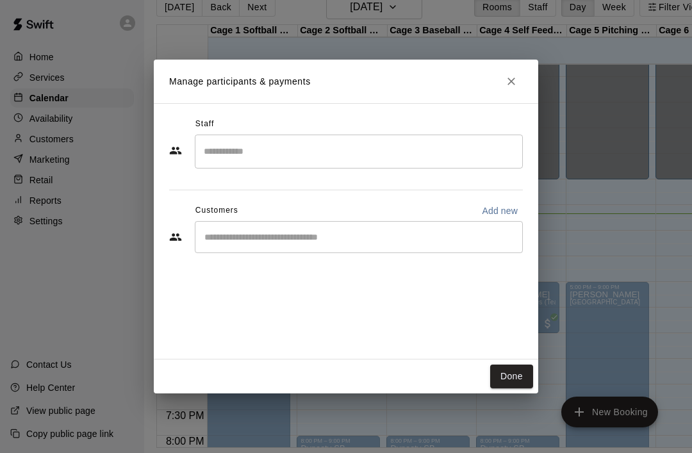
click at [505, 388] on button "Done" at bounding box center [511, 377] width 43 height 24
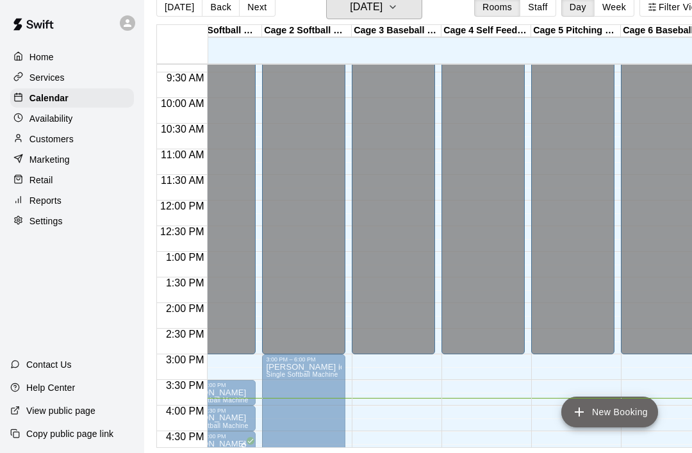
scroll to position [0, 35]
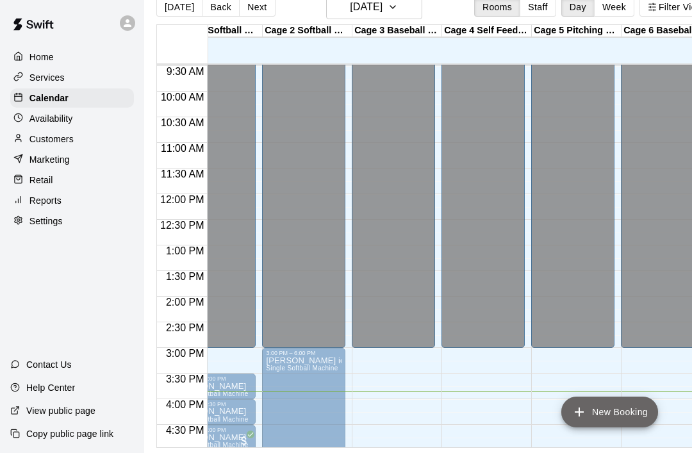
click at [592, 427] on button "New Booking" at bounding box center [609, 412] width 97 height 31
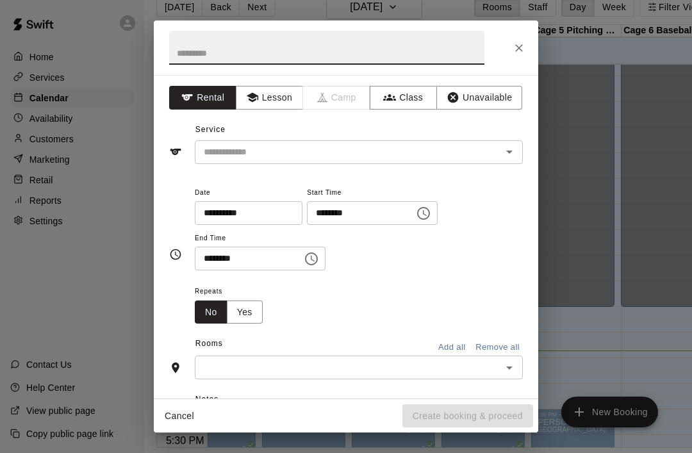
scroll to position [527, 35]
click at [191, 63] on input "text" at bounding box center [326, 48] width 315 height 34
type input "**"
click at [213, 158] on input "text" at bounding box center [340, 152] width 283 height 16
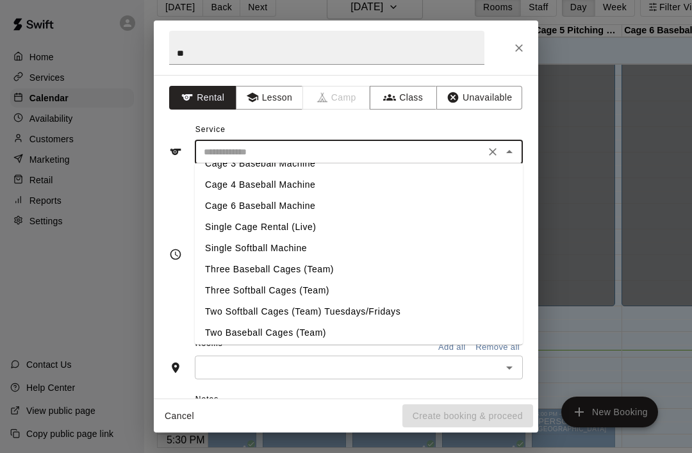
scroll to position [38, 0]
click at [201, 211] on li "Cage 6 Baseball Machine" at bounding box center [359, 204] width 328 height 21
type input "**********"
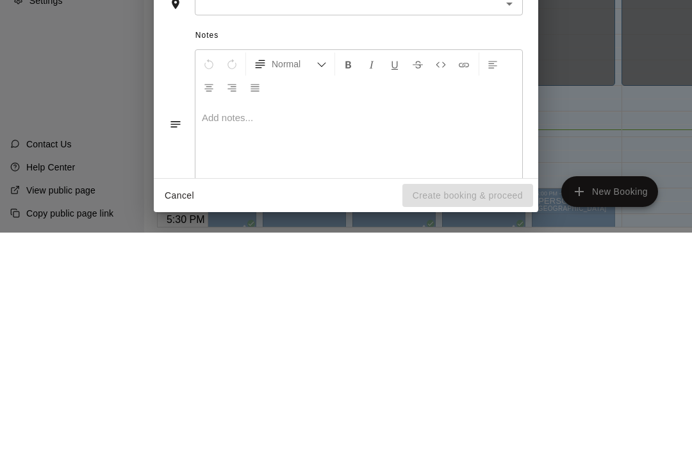
scroll to position [62, 2]
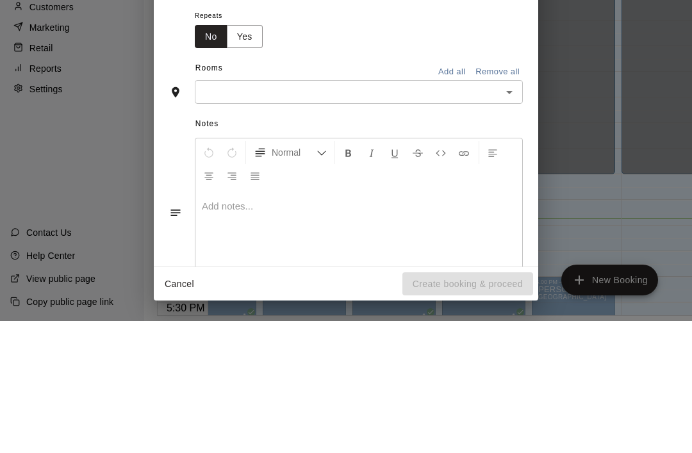
click at [211, 216] on input "text" at bounding box center [348, 224] width 299 height 16
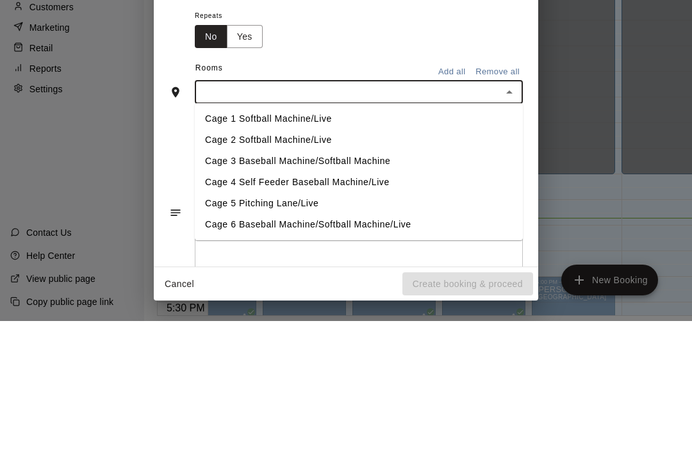
click at [213, 346] on li "Cage 6 Baseball Machine/Softball Machine/Live" at bounding box center [359, 356] width 328 height 21
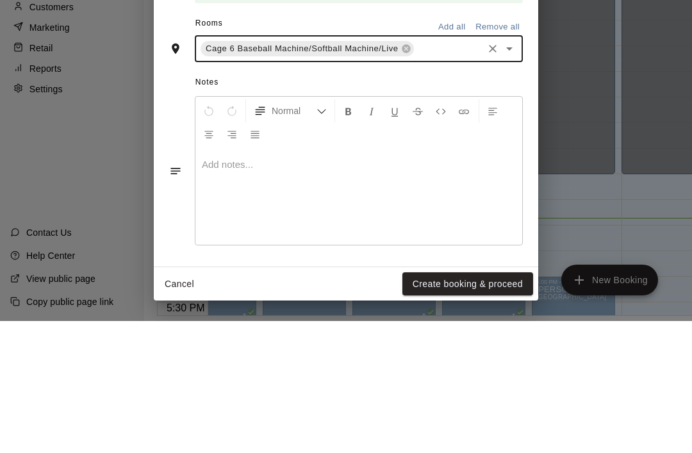
scroll to position [236, 0]
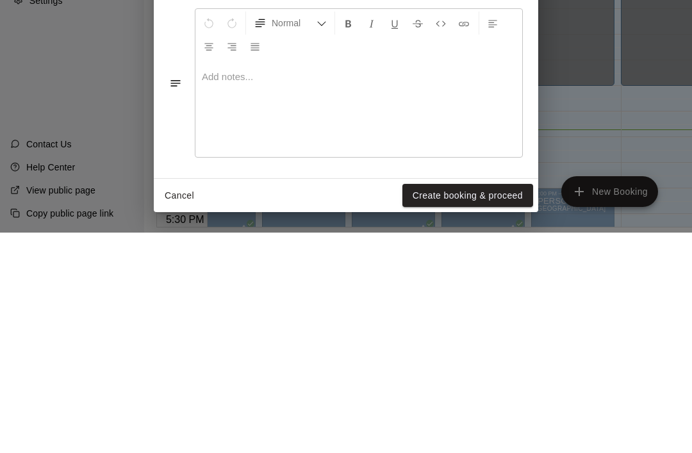
click at [489, 404] on button "Create booking & proceed" at bounding box center [467, 416] width 131 height 24
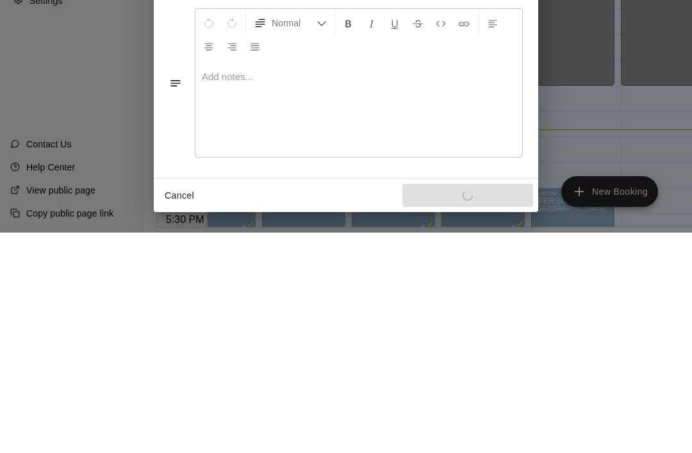
scroll to position [195, 0]
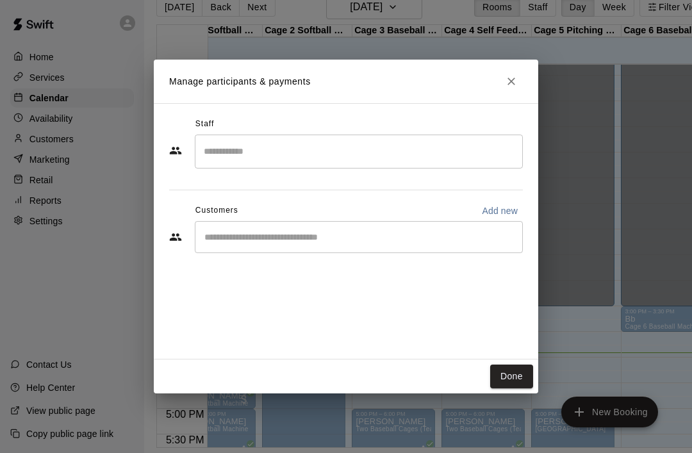
click at [520, 388] on button "Done" at bounding box center [511, 377] width 43 height 24
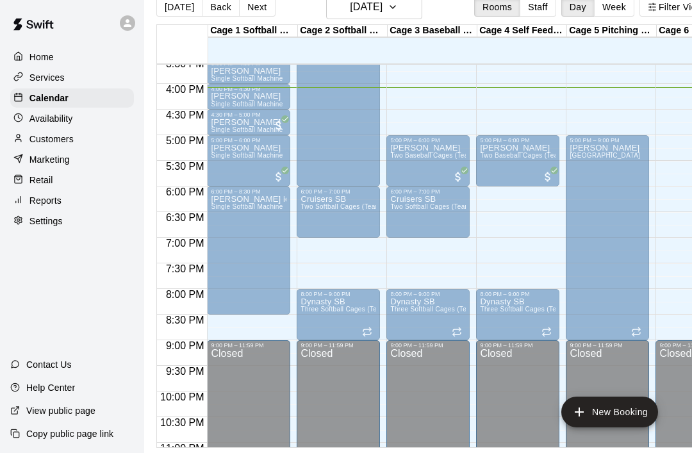
scroll to position [801, 0]
click at [398, 2] on icon "button" at bounding box center [393, 6] width 10 height 15
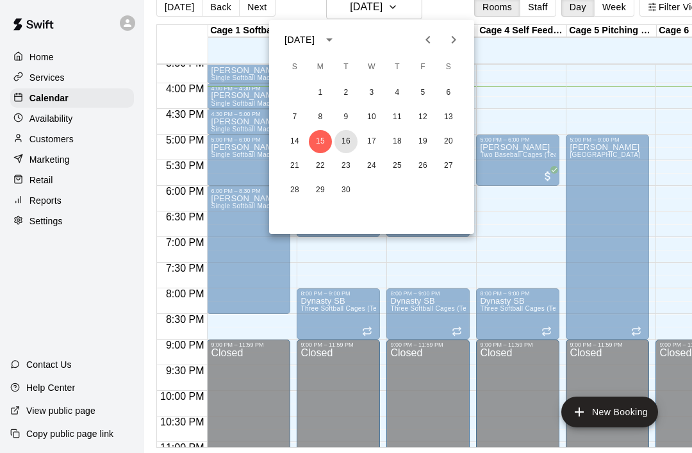
click at [347, 144] on button "16" at bounding box center [345, 141] width 23 height 23
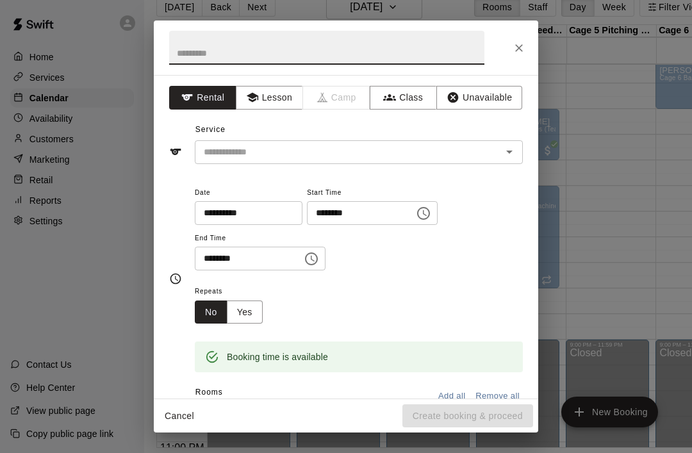
click at [173, 56] on input "text" at bounding box center [326, 48] width 315 height 34
type input "**********"
click at [213, 149] on input "text" at bounding box center [340, 152] width 283 height 16
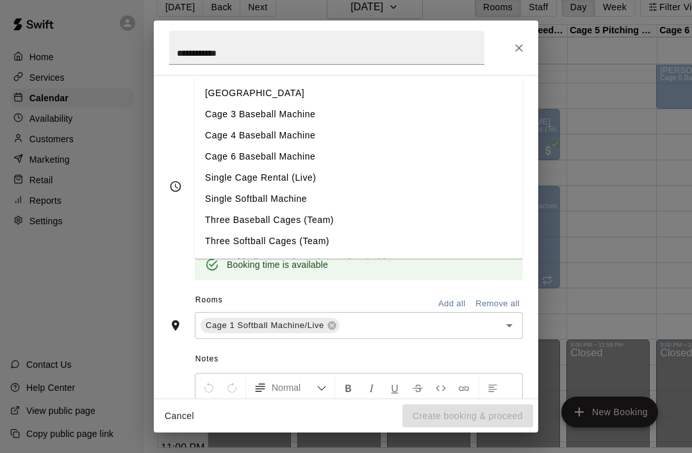
scroll to position [94, 0]
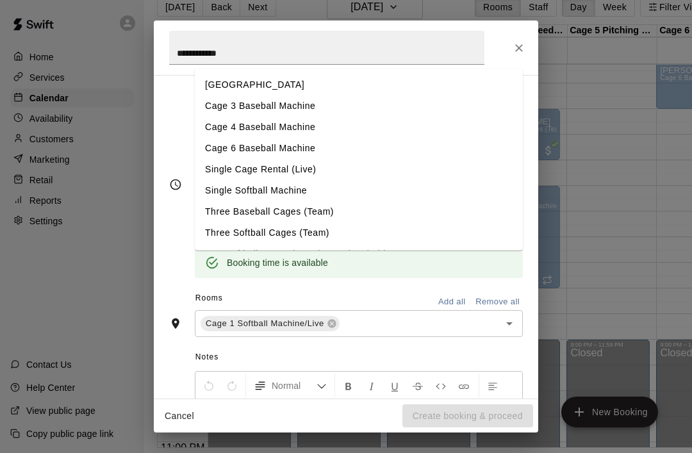
click at [213, 195] on li "Single Softball Machine" at bounding box center [359, 190] width 328 height 21
type input "**********"
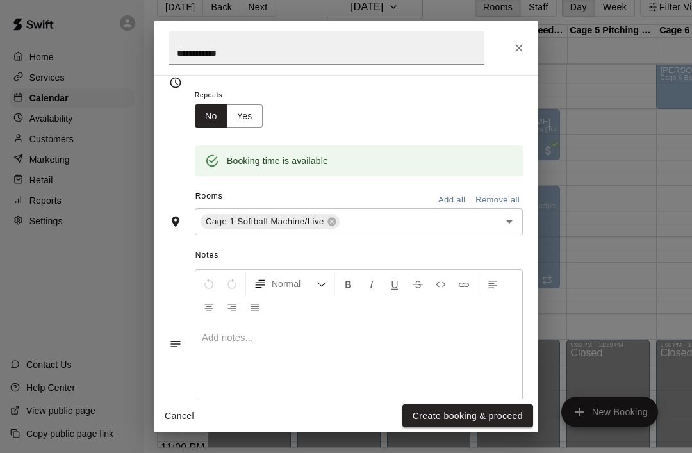
scroll to position [195, 0]
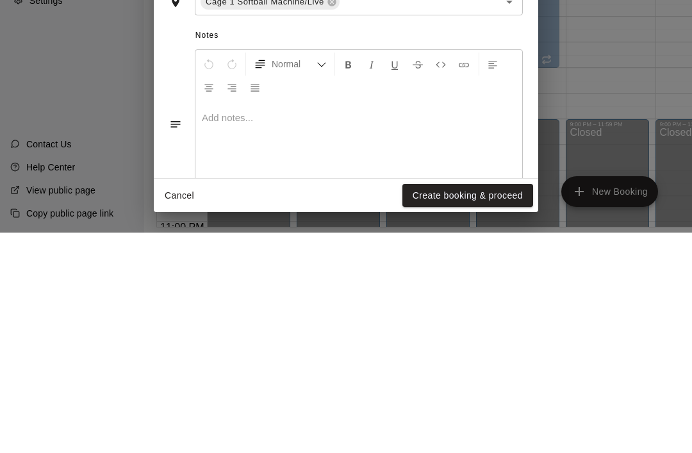
click at [490, 404] on button "Create booking & proceed" at bounding box center [467, 416] width 131 height 24
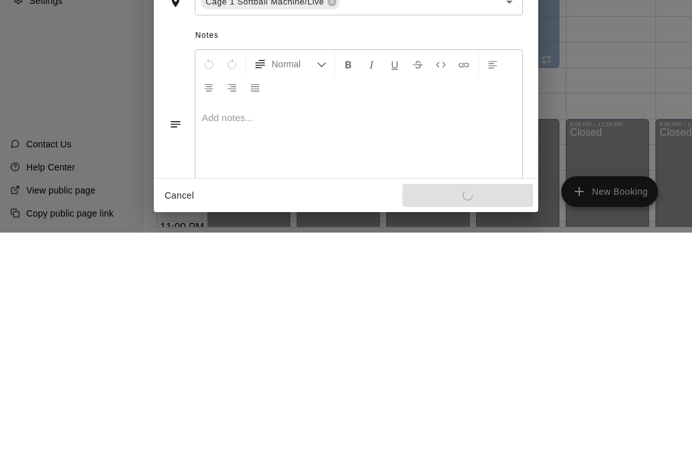
scroll to position [21, 3]
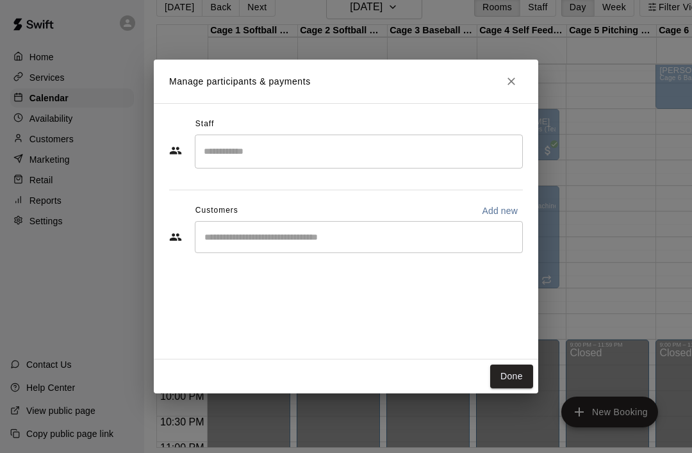
click at [515, 388] on button "Done" at bounding box center [511, 377] width 43 height 24
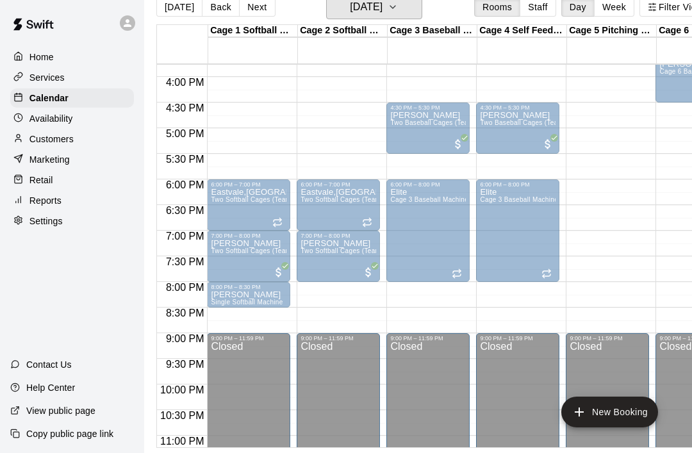
scroll to position [807, 0]
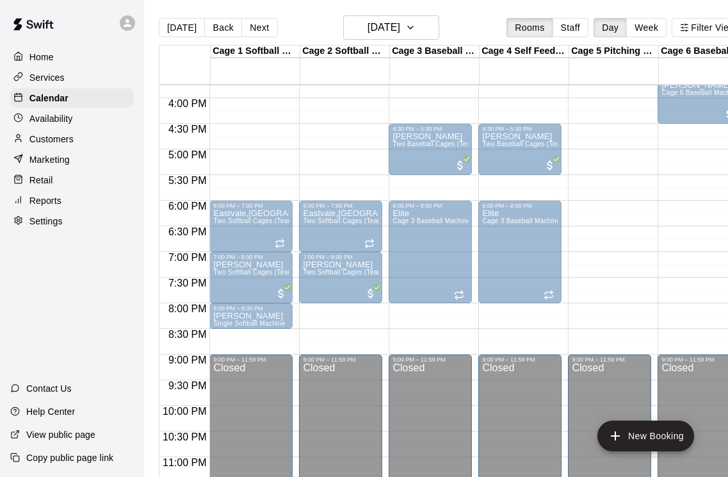
scroll to position [781, 0]
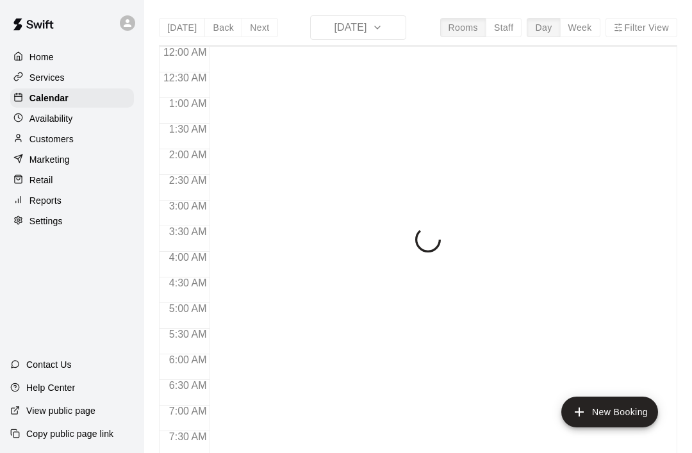
scroll to position [769, 0]
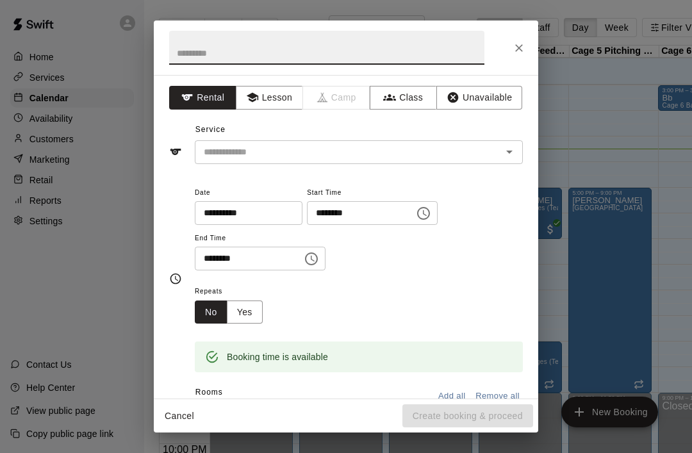
click at [179, 63] on input "text" at bounding box center [326, 48] width 315 height 34
type input "********"
click at [216, 155] on input "text" at bounding box center [340, 152] width 283 height 16
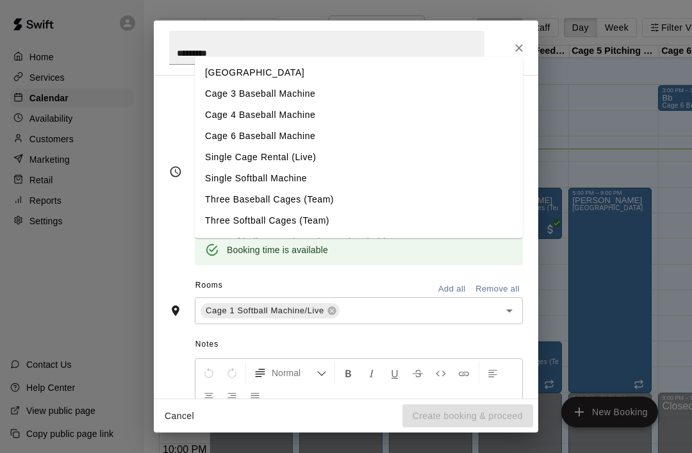
scroll to position [108, 0]
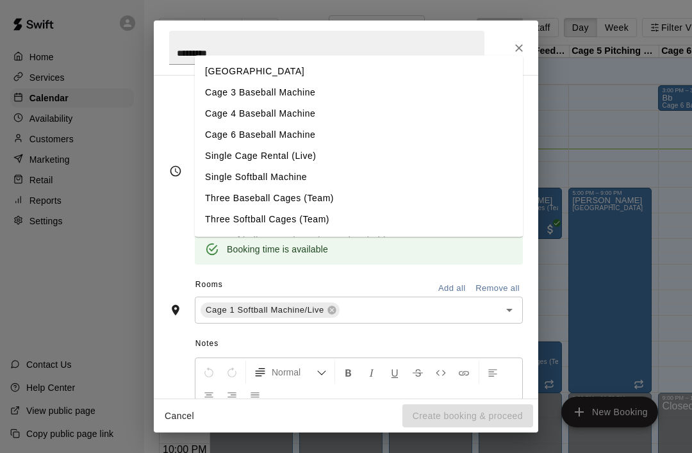
click at [209, 165] on li "Single Cage Rental (Live)" at bounding box center [359, 155] width 328 height 21
type input "**********"
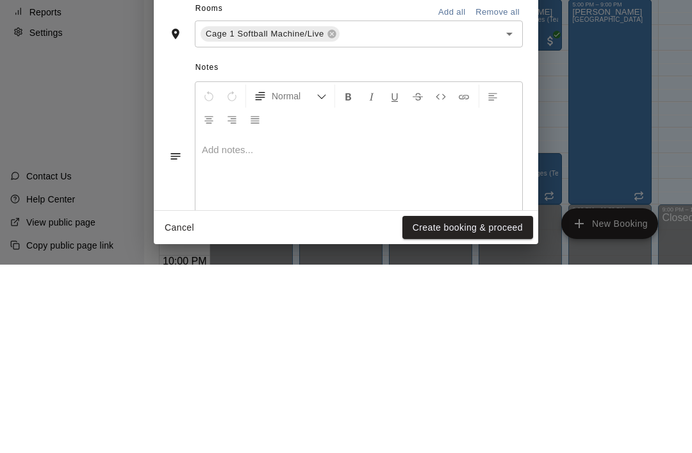
scroll to position [62, 0]
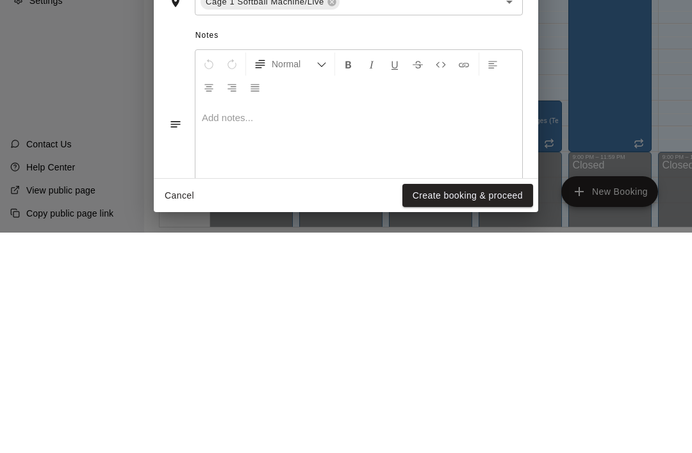
click at [506, 404] on button "Create booking & proceed" at bounding box center [467, 416] width 131 height 24
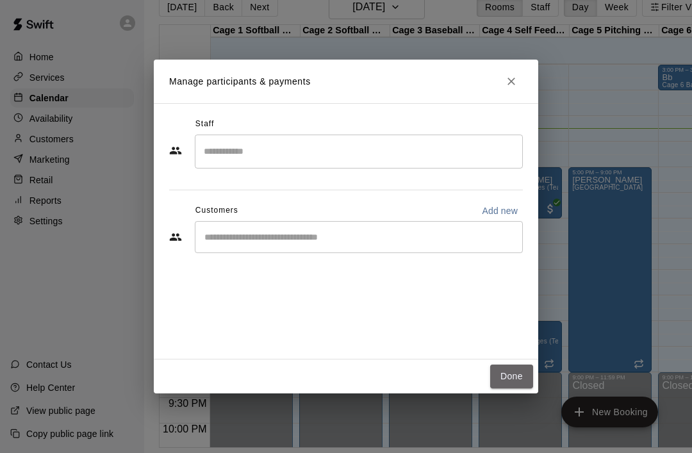
click at [525, 388] on button "Done" at bounding box center [511, 377] width 43 height 24
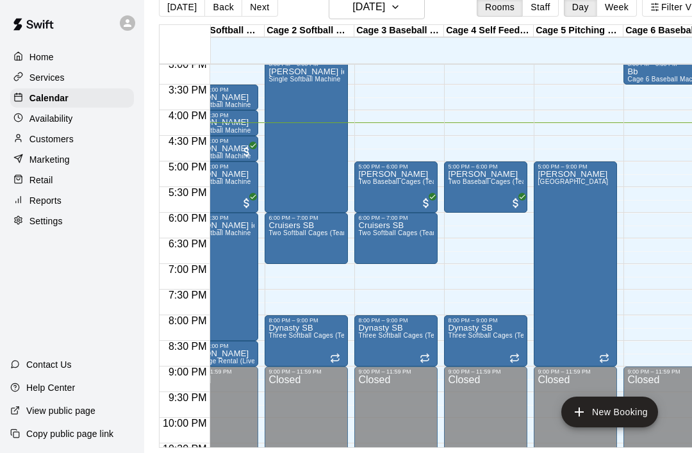
scroll to position [0, 35]
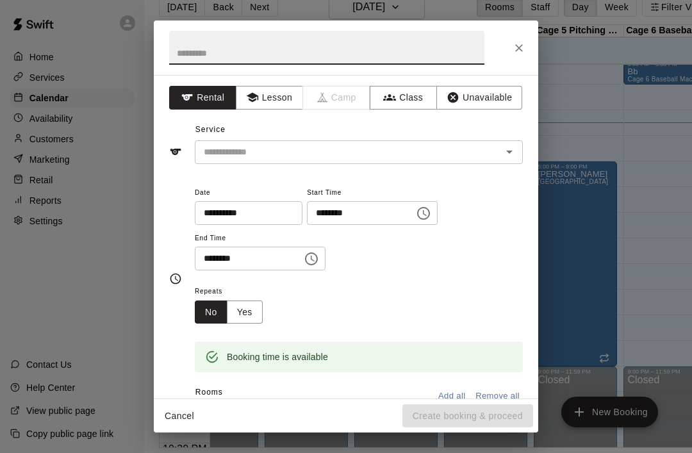
click at [190, 60] on input "text" at bounding box center [326, 48] width 315 height 34
type input "*"
type input "**********"
click at [213, 158] on input "text" at bounding box center [340, 152] width 283 height 16
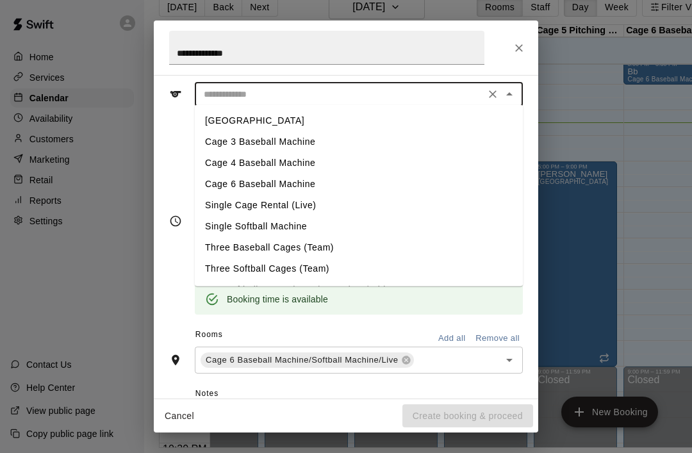
scroll to position [58, 0]
click at [211, 189] on li "Cage 6 Baseball Machine" at bounding box center [359, 184] width 328 height 21
type input "**********"
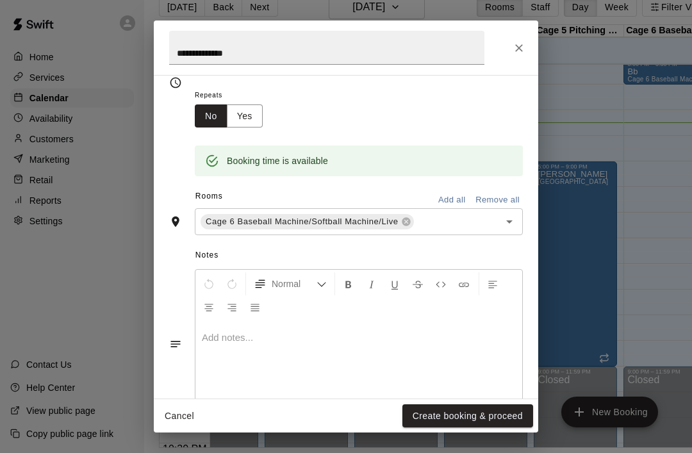
scroll to position [195, 0]
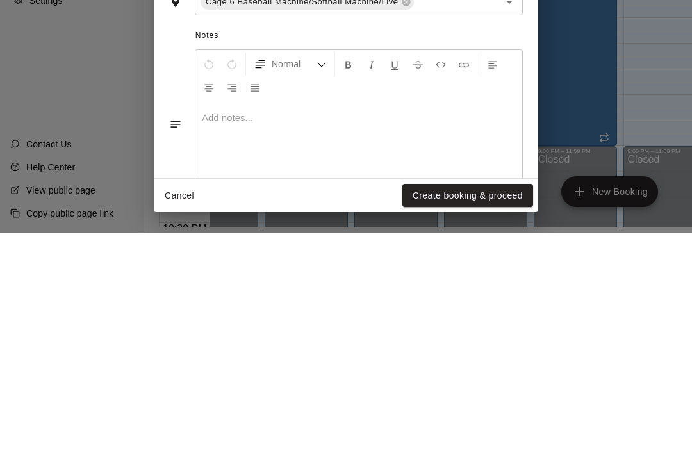
click at [505, 404] on button "Create booking & proceed" at bounding box center [467, 416] width 131 height 24
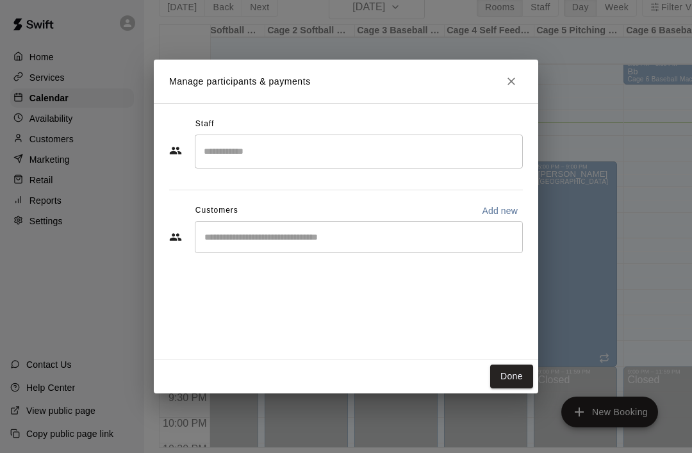
click at [516, 388] on button "Done" at bounding box center [511, 377] width 43 height 24
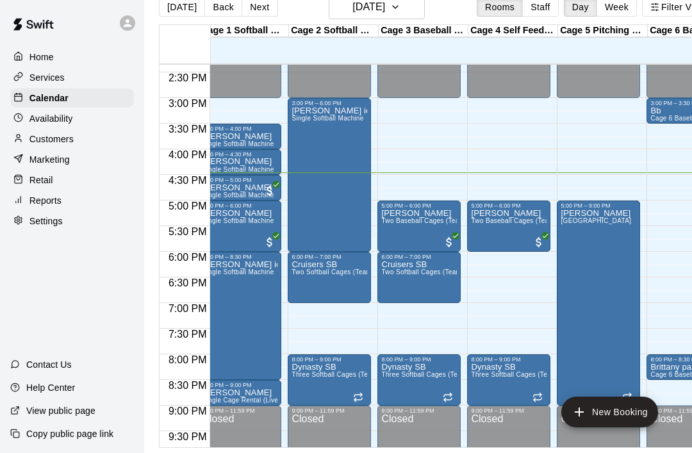
scroll to position [0, 11]
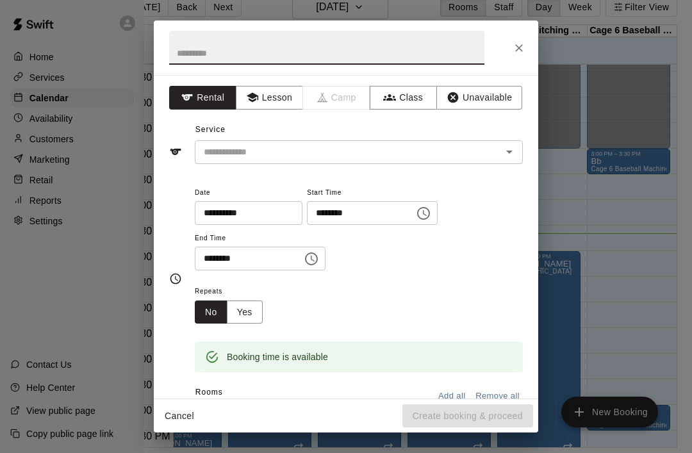
click at [531, 42] on div at bounding box center [346, 48] width 384 height 54
click at [520, 44] on icon "Close" at bounding box center [519, 48] width 13 height 13
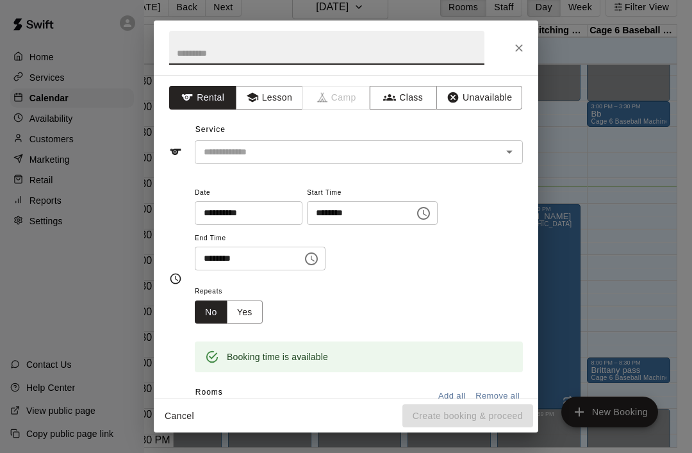
click at [200, 59] on input "text" at bounding box center [326, 48] width 315 height 34
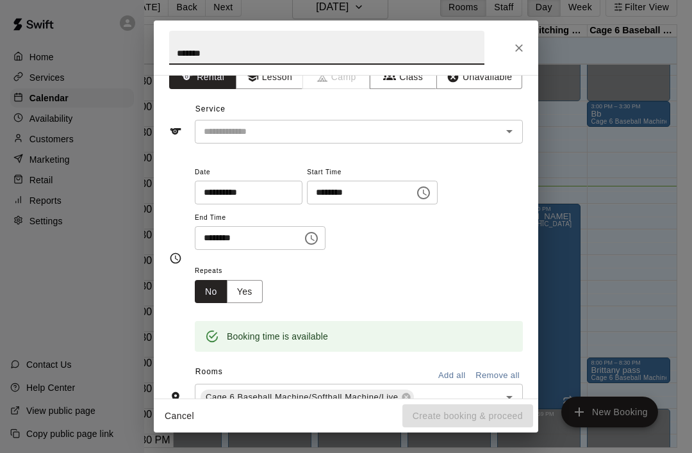
type input "******"
click at [288, 137] on input "text" at bounding box center [340, 132] width 283 height 16
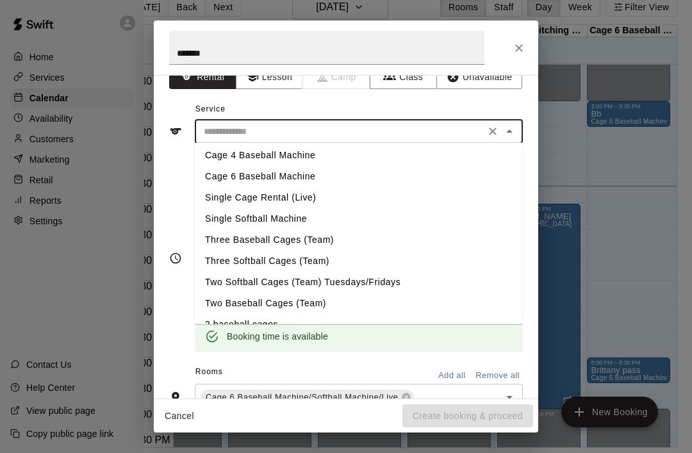
scroll to position [49, 0]
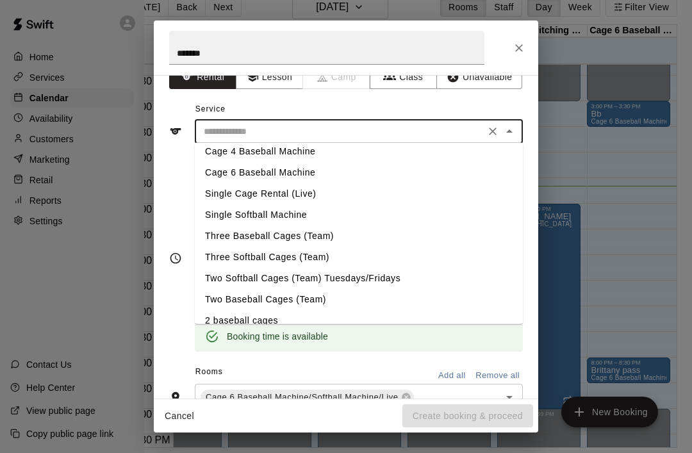
click at [254, 172] on li "Cage 6 Baseball Machine" at bounding box center [359, 172] width 328 height 21
type input "**********"
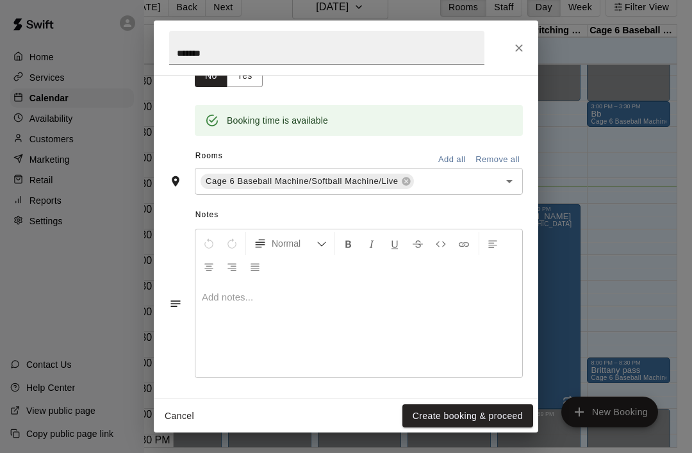
scroll to position [236, 0]
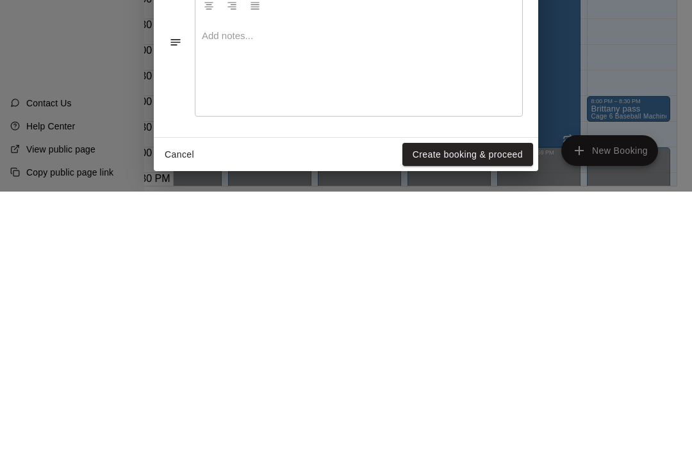
click at [444, 404] on button "Create booking & proceed" at bounding box center [467, 416] width 131 height 24
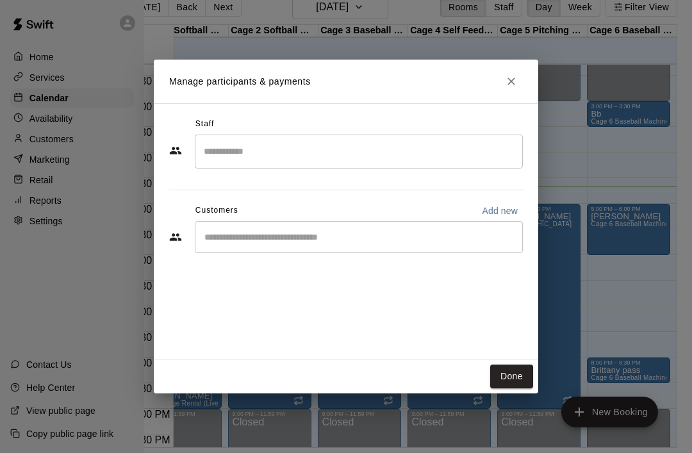
click at [519, 373] on button "Done" at bounding box center [511, 377] width 43 height 24
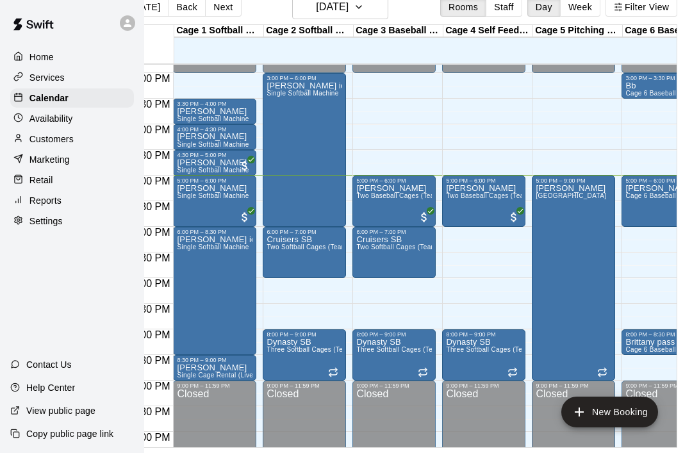
scroll to position [763, 0]
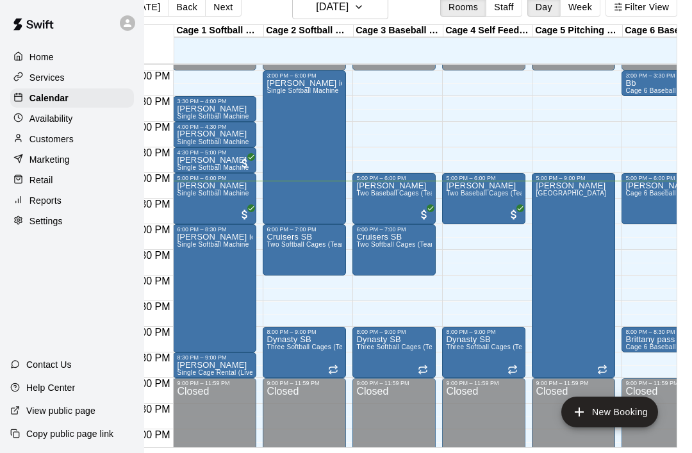
click at [653, 190] on span "Cage 6 Baseball Machine" at bounding box center [664, 193] width 78 height 7
click at [652, 160] on div at bounding box center [346, 226] width 692 height 453
click at [653, 181] on div "Jolene Cage 6 Baseball Machine" at bounding box center [663, 407] width 76 height 453
click at [643, 226] on button "delete" at bounding box center [639, 216] width 26 height 26
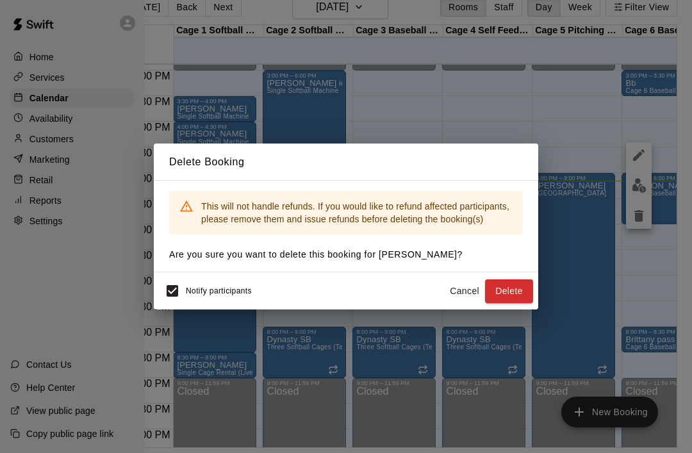
click at [518, 297] on button "Delete" at bounding box center [509, 291] width 48 height 24
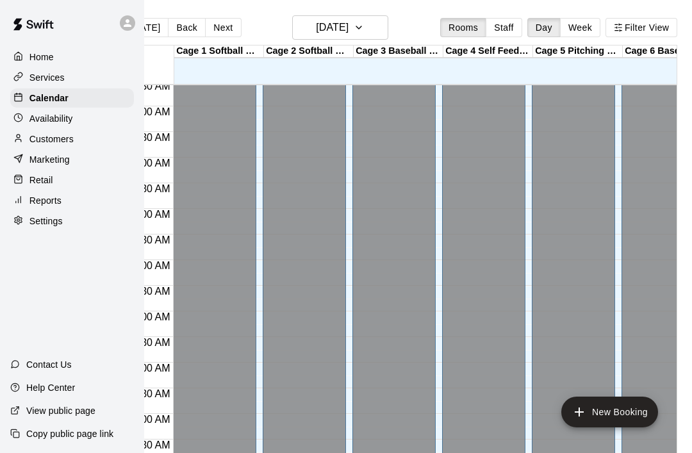
scroll to position [108, -1]
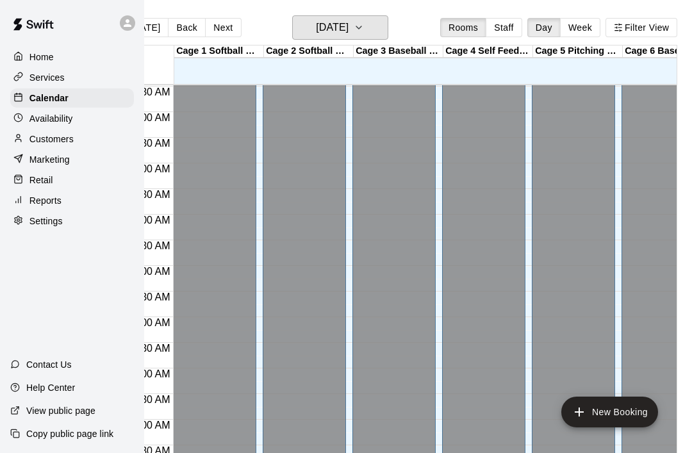
click at [364, 27] on icon "button" at bounding box center [359, 27] width 10 height 15
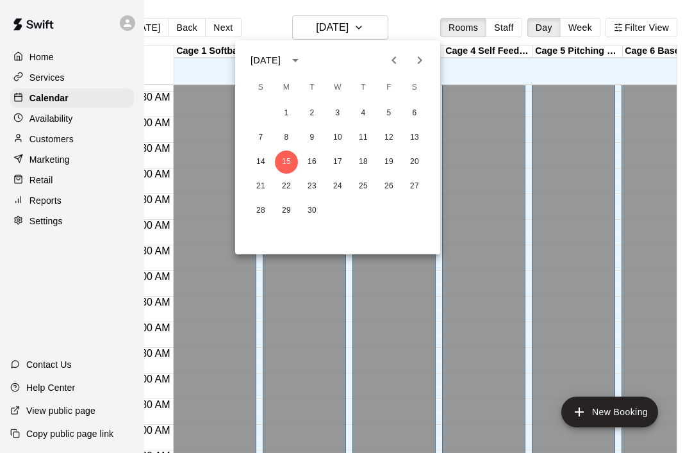
scroll to position [69, 0]
click at [314, 166] on button "16" at bounding box center [311, 162] width 23 height 23
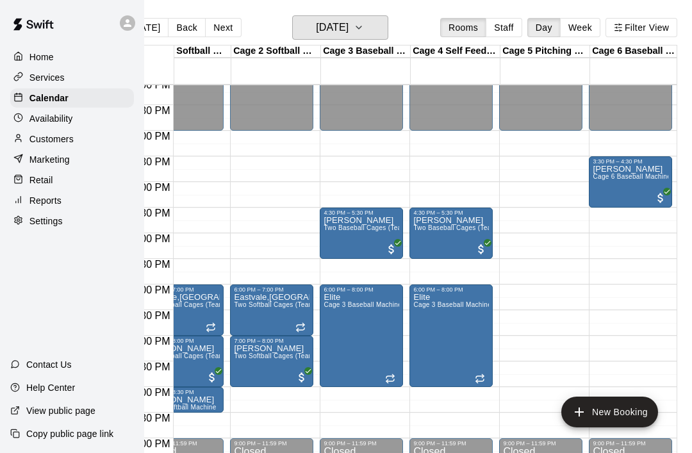
scroll to position [0, 28]
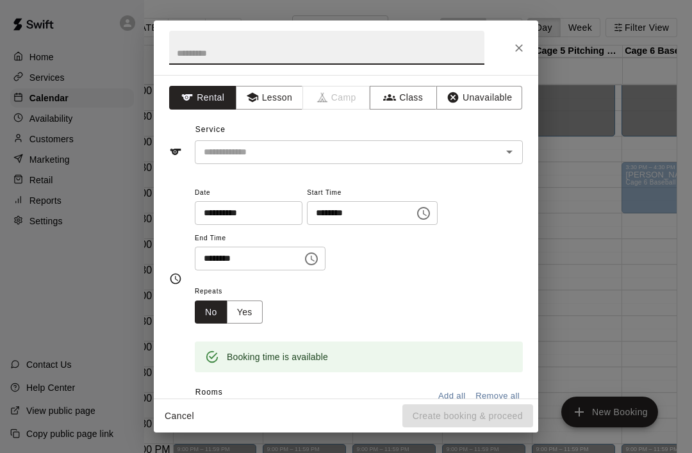
click at [223, 45] on input "text" at bounding box center [326, 48] width 315 height 34
type input "******"
click at [286, 149] on input "text" at bounding box center [340, 152] width 283 height 16
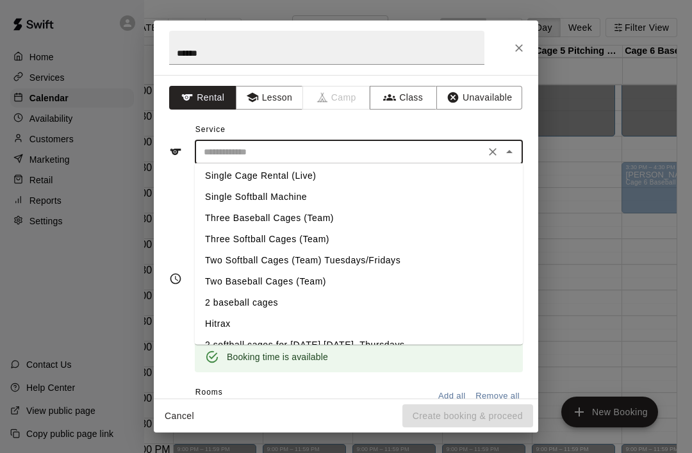
click at [285, 178] on li "Single Cage Rental (Live)" at bounding box center [359, 175] width 328 height 21
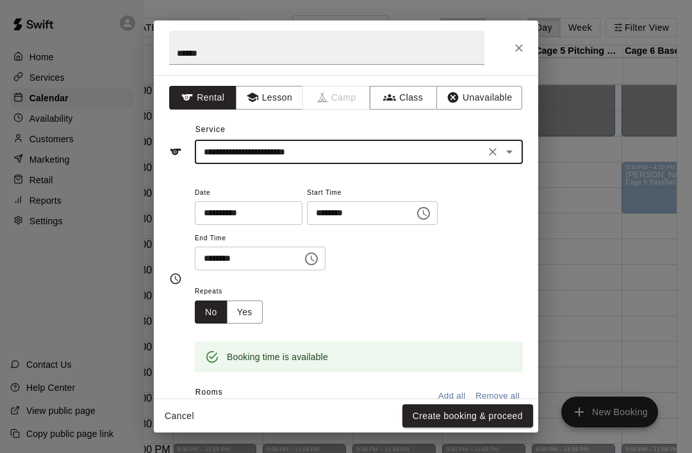
type input "**********"
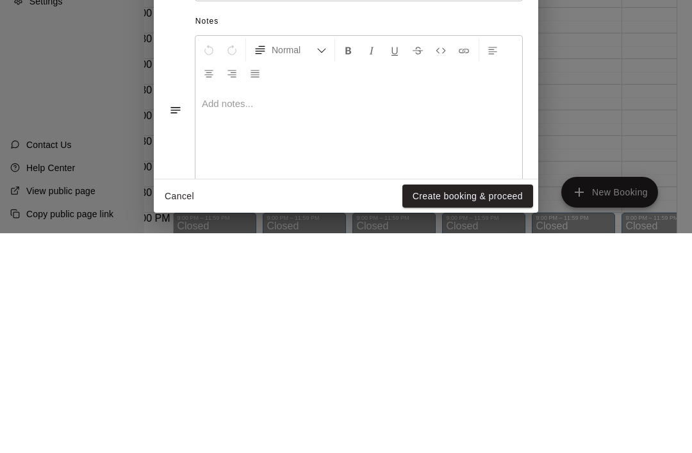
click at [452, 404] on button "Create booking & proceed" at bounding box center [467, 416] width 131 height 24
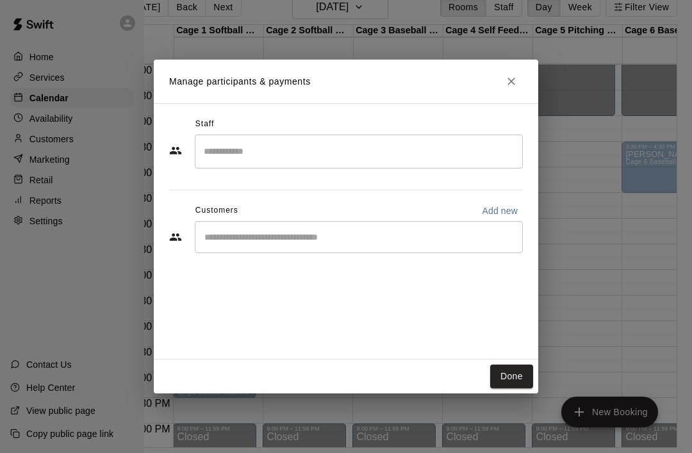
click at [504, 388] on button "Done" at bounding box center [511, 377] width 43 height 24
